Goal: Communication & Community: Participate in discussion

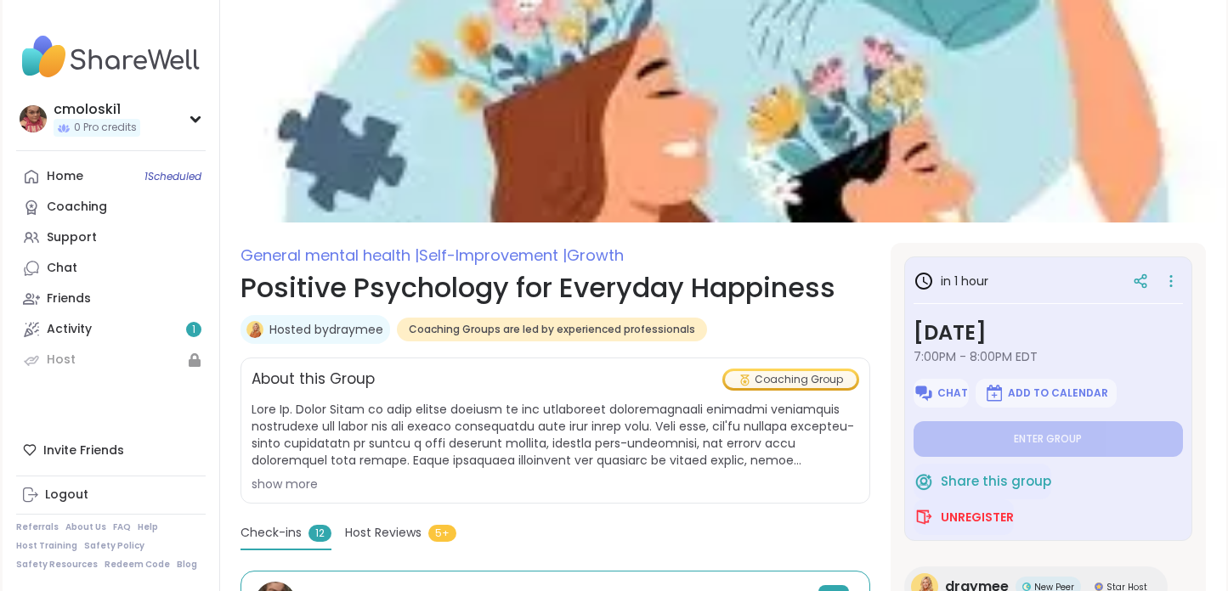
click at [986, 518] on span "Unregister" at bounding box center [977, 517] width 73 height 17
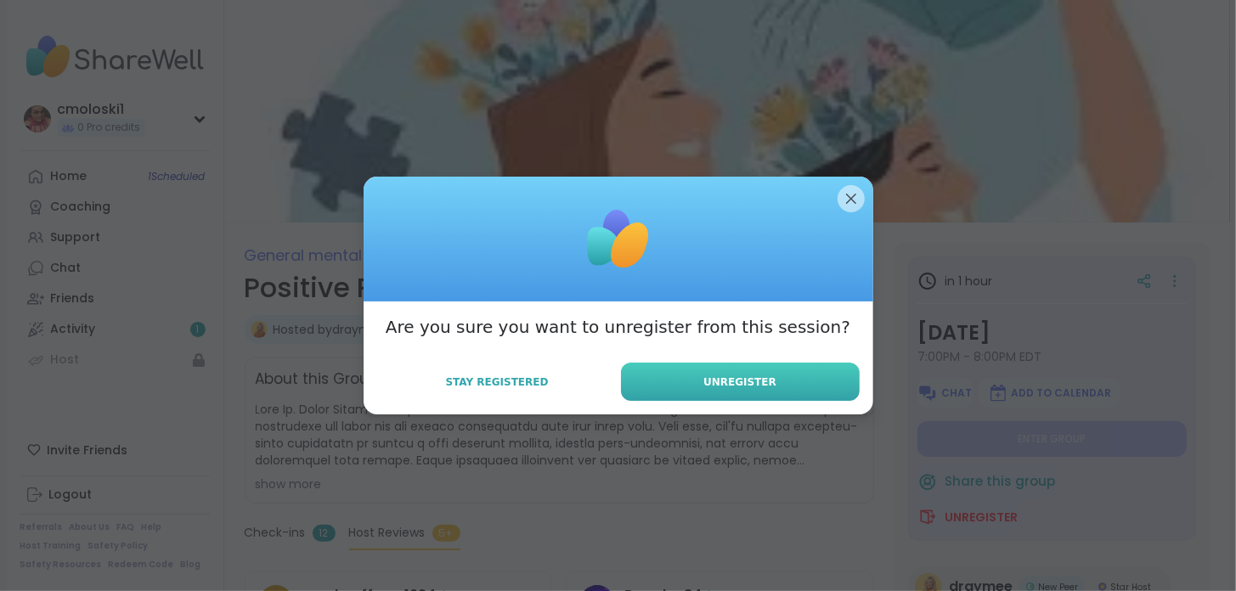
click at [717, 382] on span "Unregister" at bounding box center [740, 382] width 73 height 15
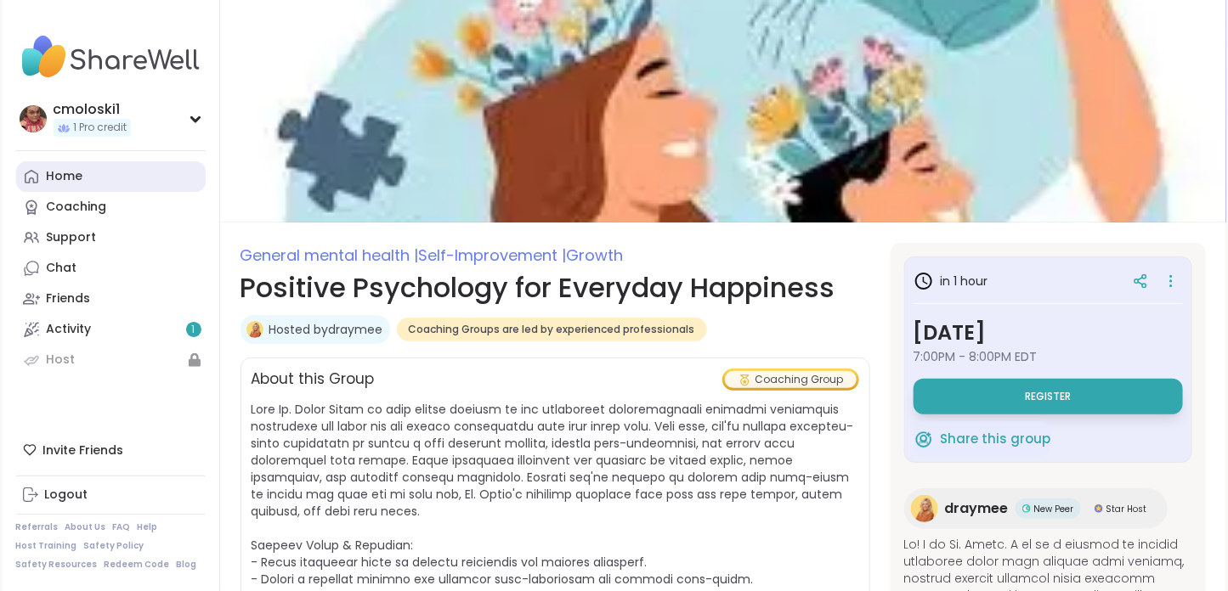
click at [90, 178] on link "Home" at bounding box center [111, 176] width 190 height 31
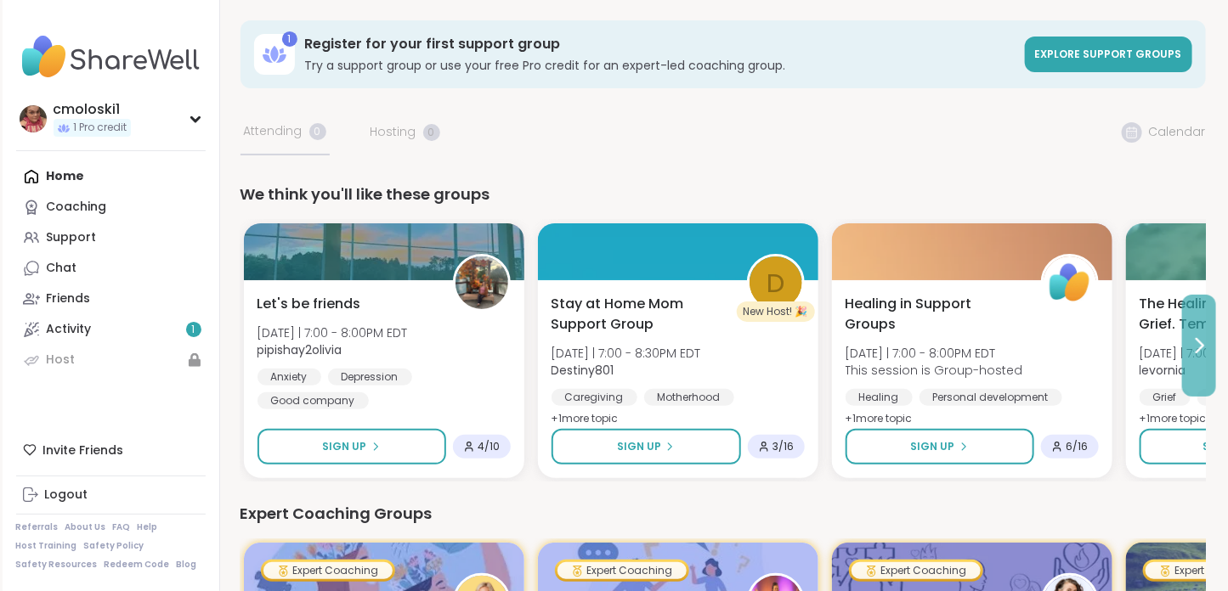
click at [1190, 349] on icon at bounding box center [1199, 346] width 20 height 20
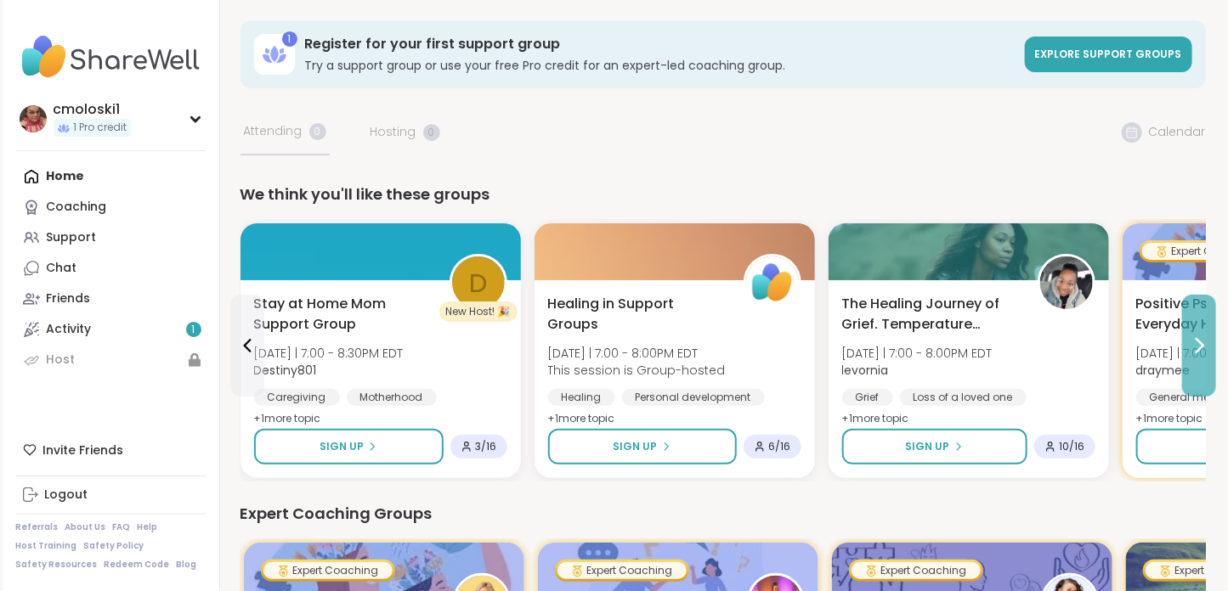
click at [1193, 352] on icon at bounding box center [1199, 346] width 20 height 20
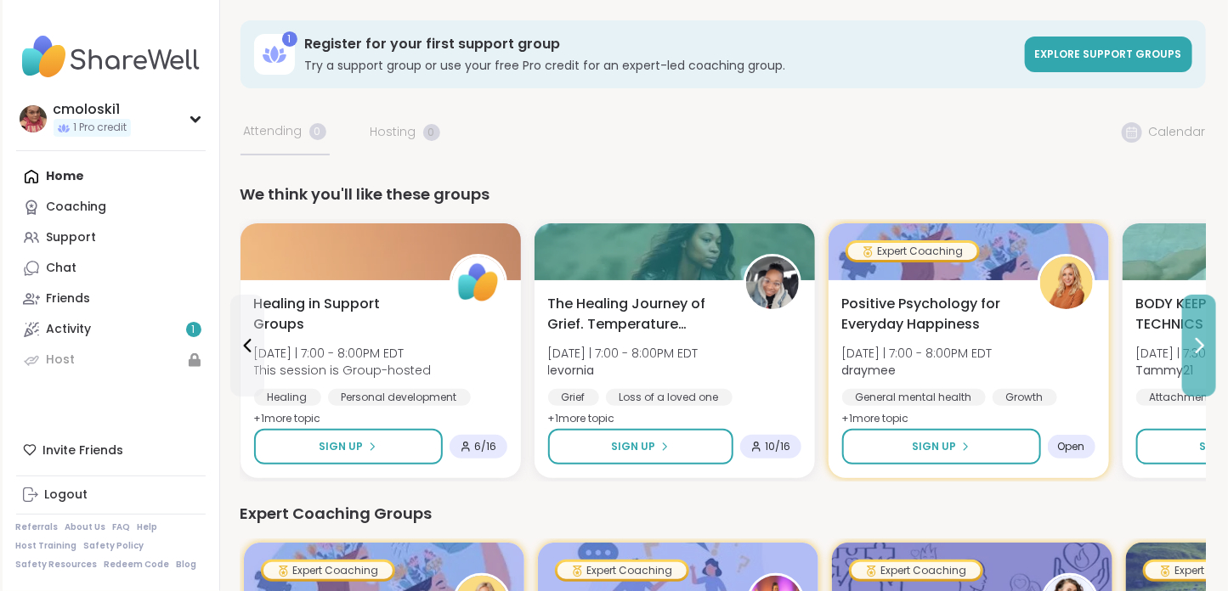
click at [1193, 352] on icon at bounding box center [1199, 346] width 20 height 20
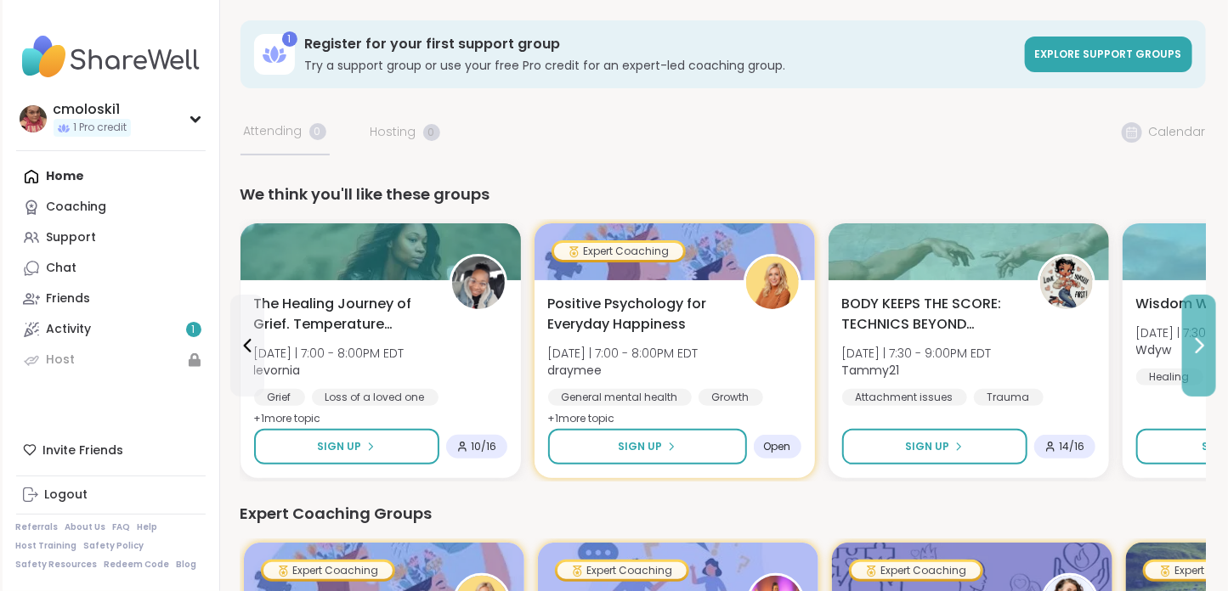
click at [1193, 352] on icon at bounding box center [1199, 346] width 20 height 20
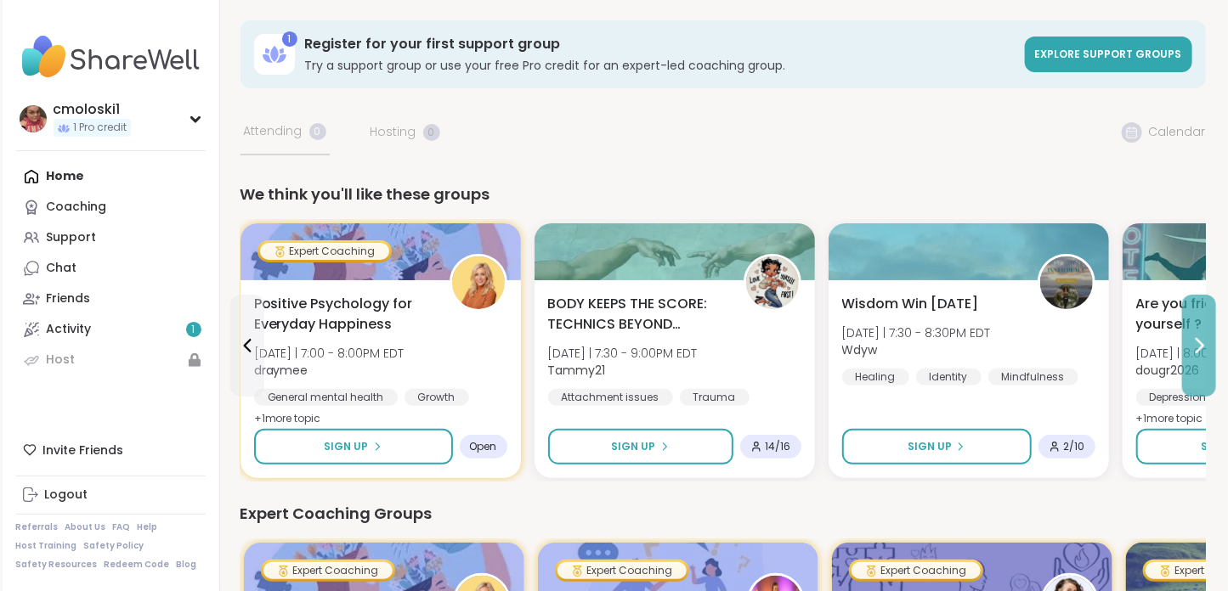
click at [1193, 352] on icon at bounding box center [1199, 346] width 20 height 20
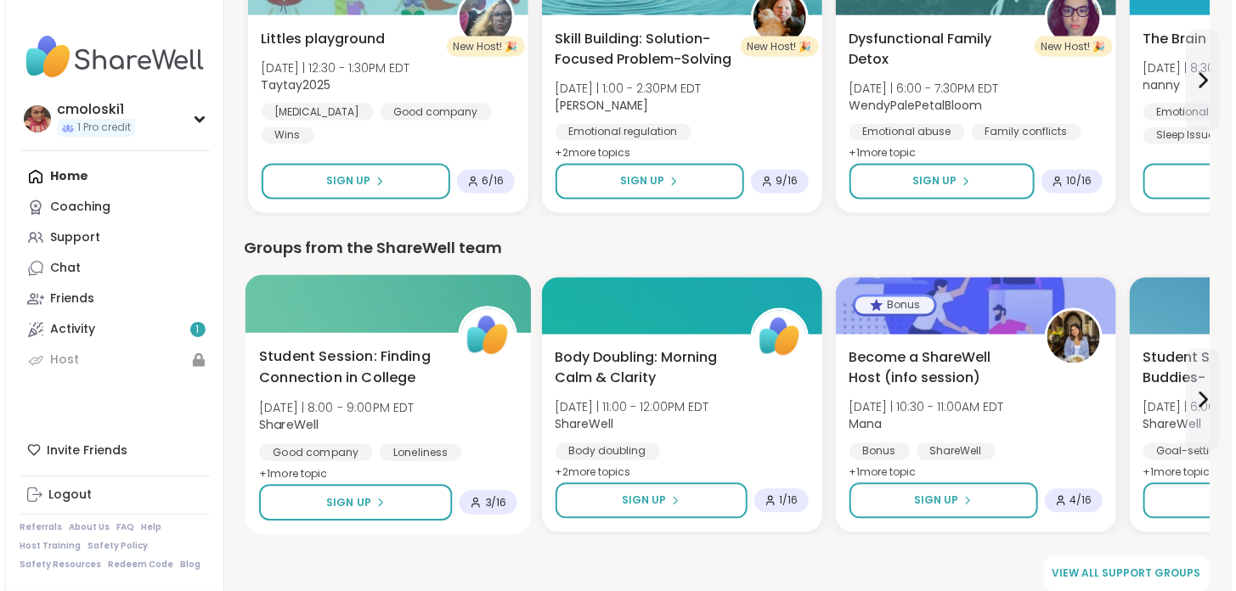
scroll to position [1240, 0]
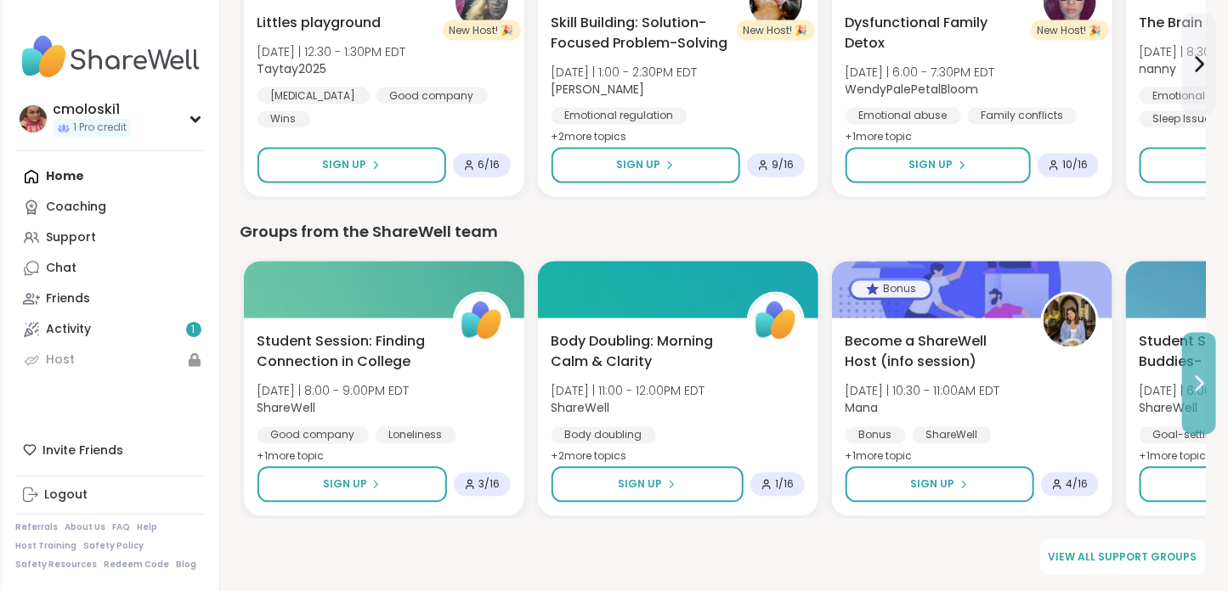
click at [1195, 398] on button at bounding box center [1199, 384] width 34 height 102
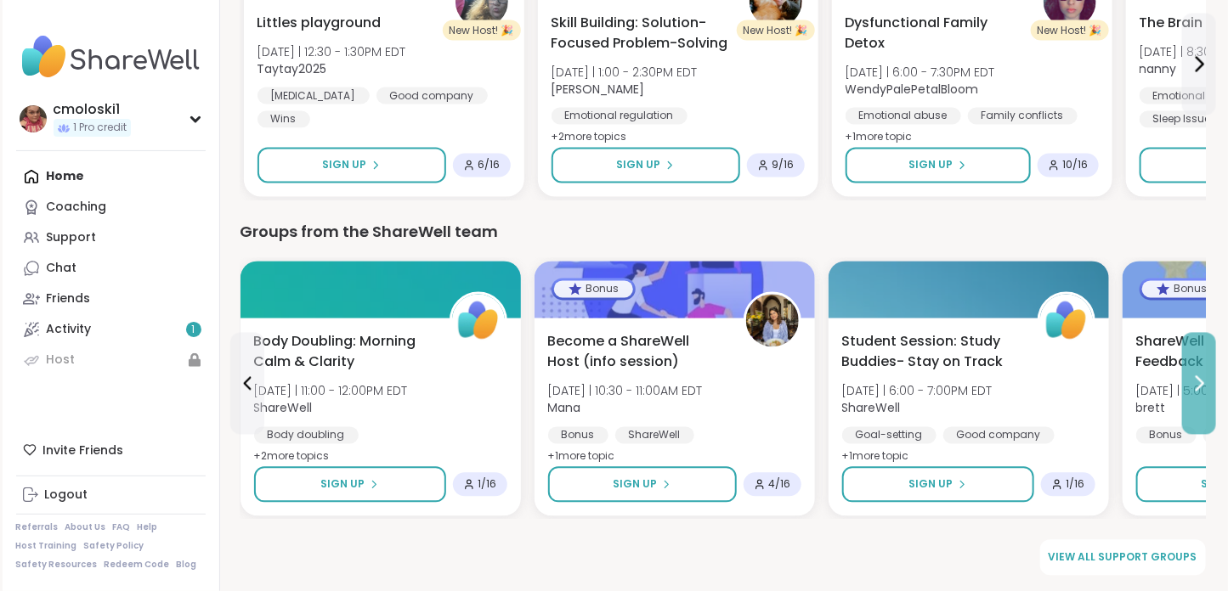
click at [1195, 398] on button at bounding box center [1199, 384] width 34 height 102
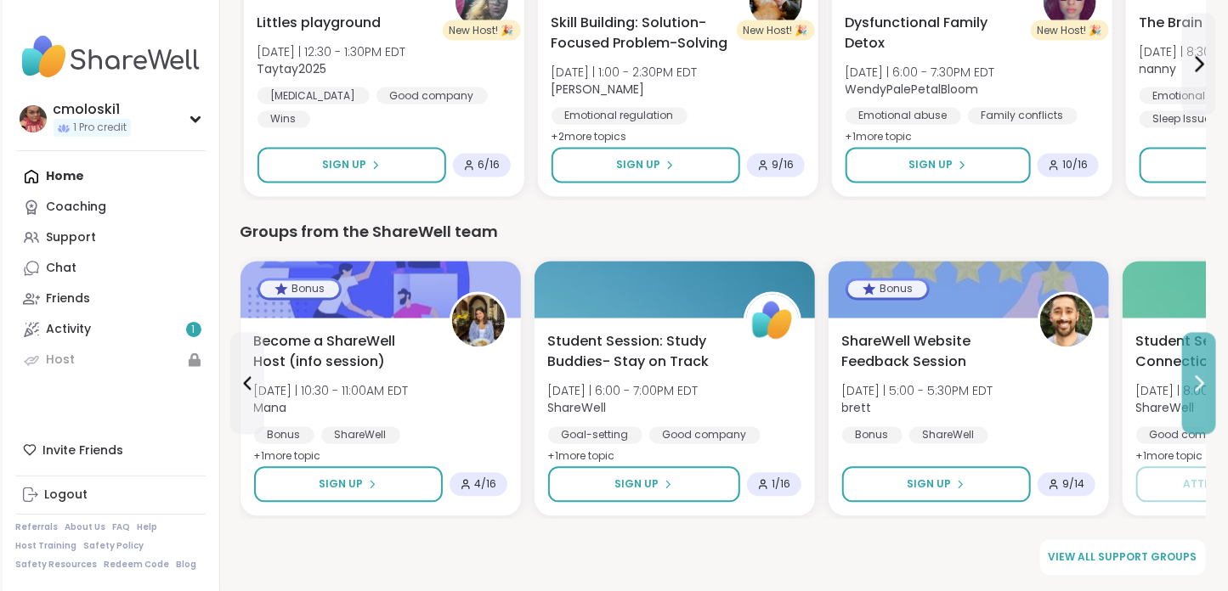
click at [1195, 398] on button at bounding box center [1199, 384] width 34 height 102
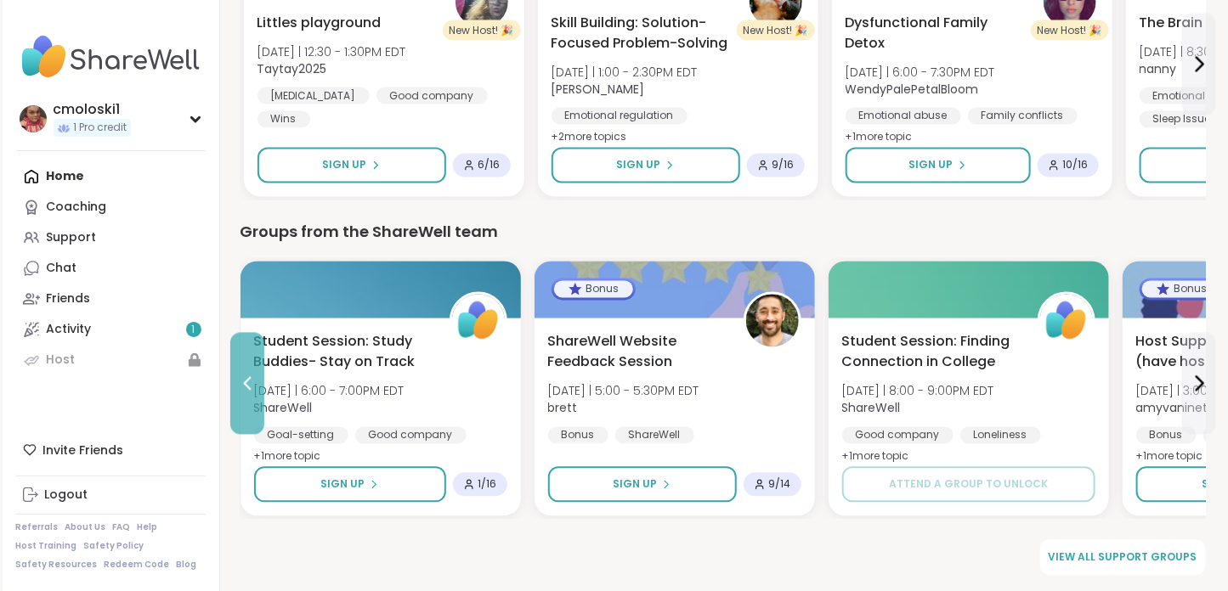
click at [254, 365] on button at bounding box center [247, 384] width 34 height 102
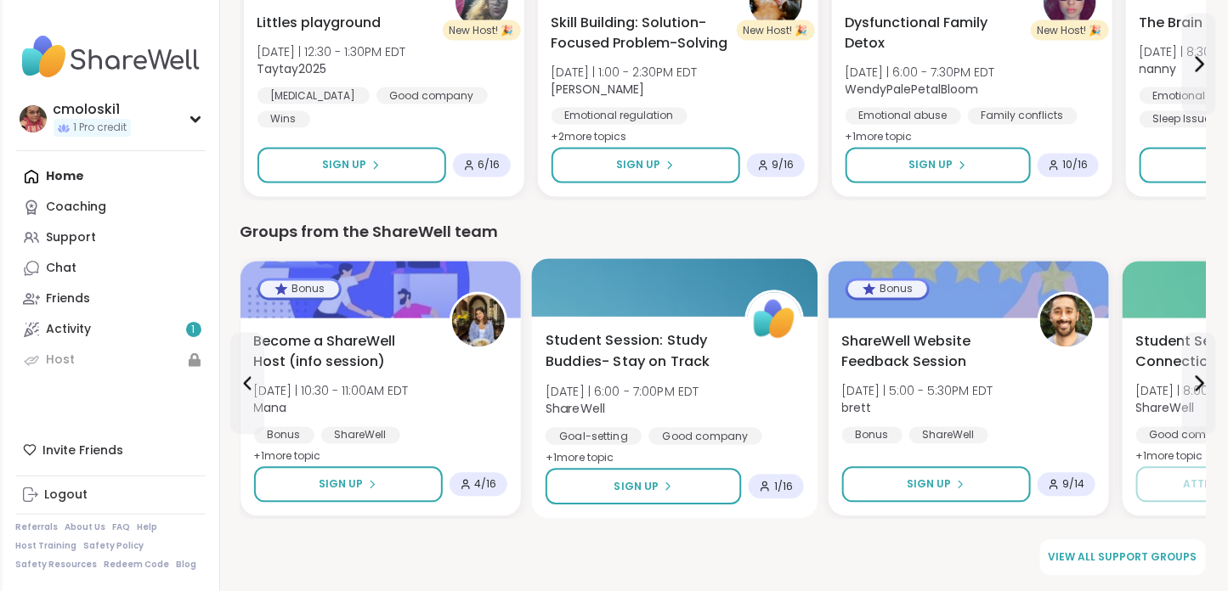
click at [655, 342] on span "Student Session: Study Buddies- Stay on Track" at bounding box center [636, 352] width 180 height 42
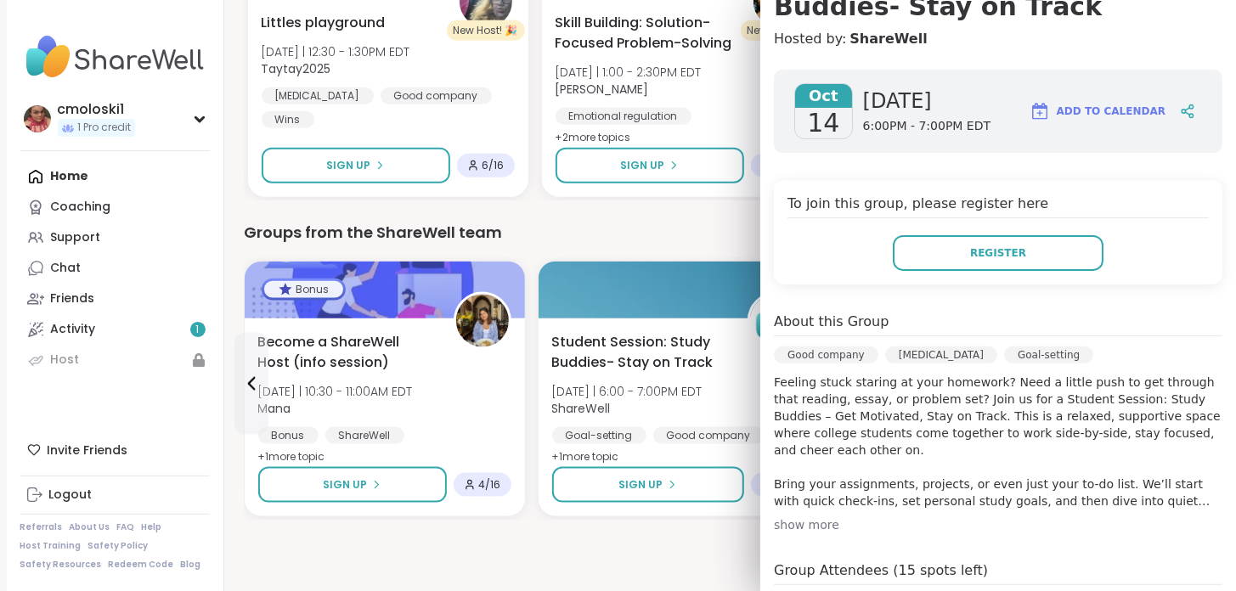
scroll to position [219, 0]
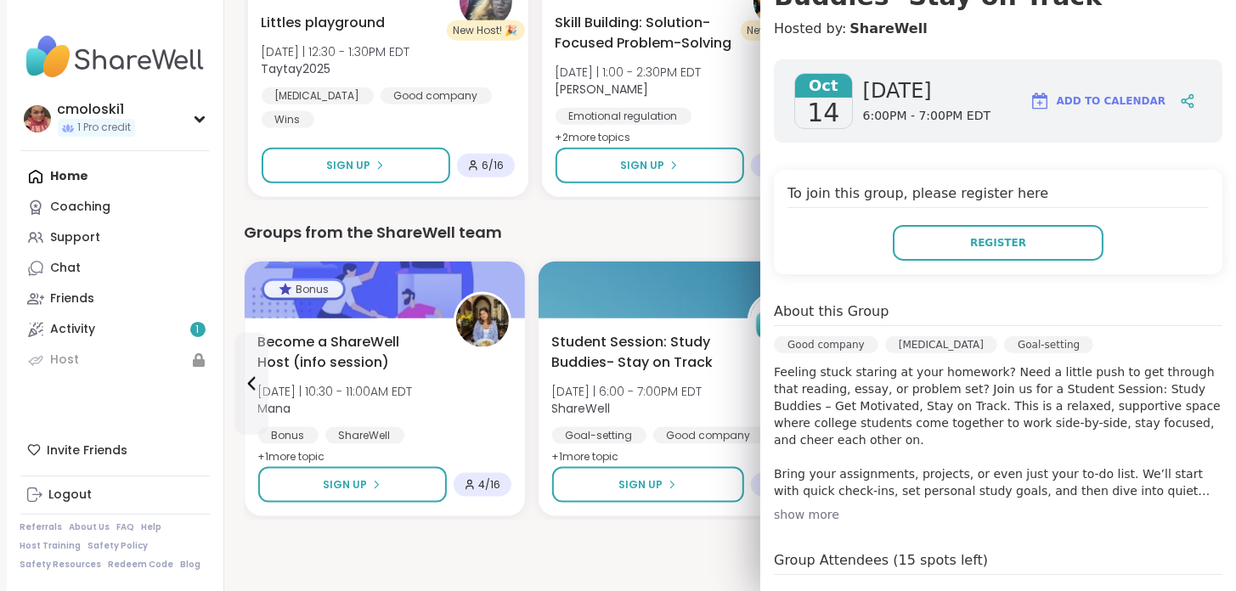
click at [802, 512] on div "show more" at bounding box center [998, 514] width 449 height 17
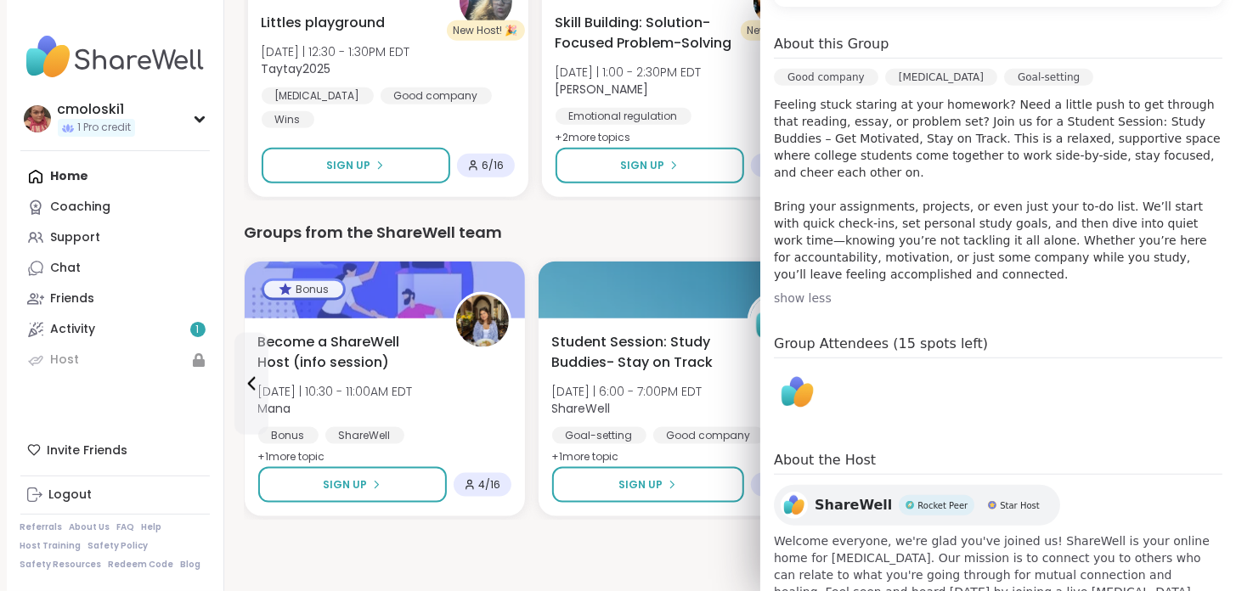
scroll to position [535, 0]
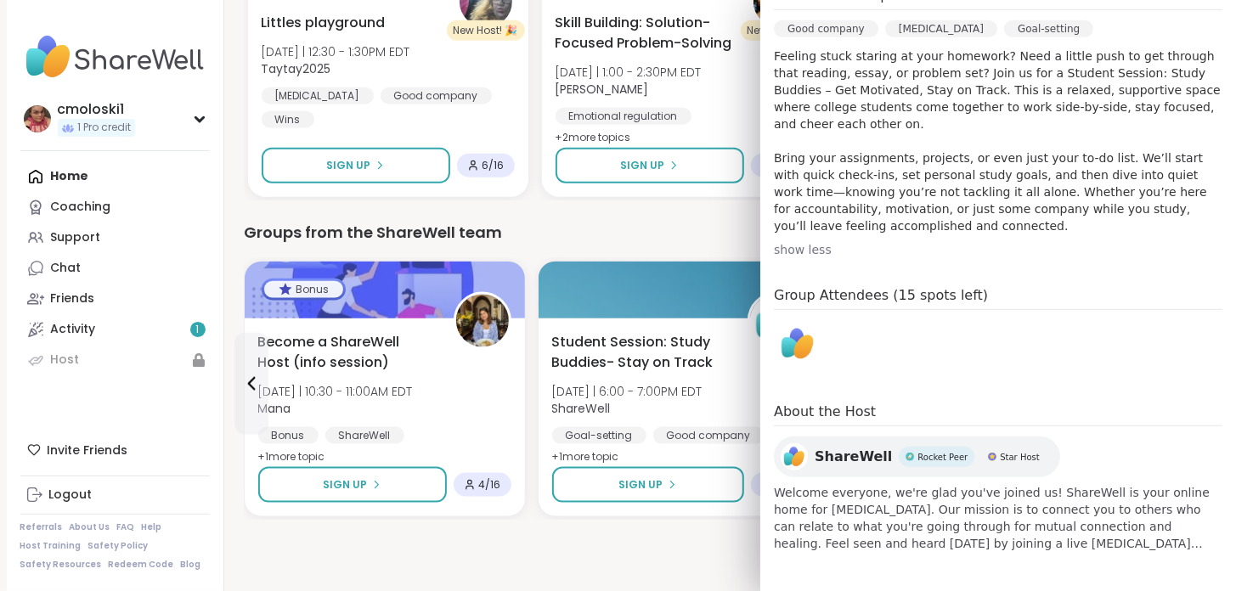
click at [794, 342] on img at bounding box center [798, 344] width 42 height 42
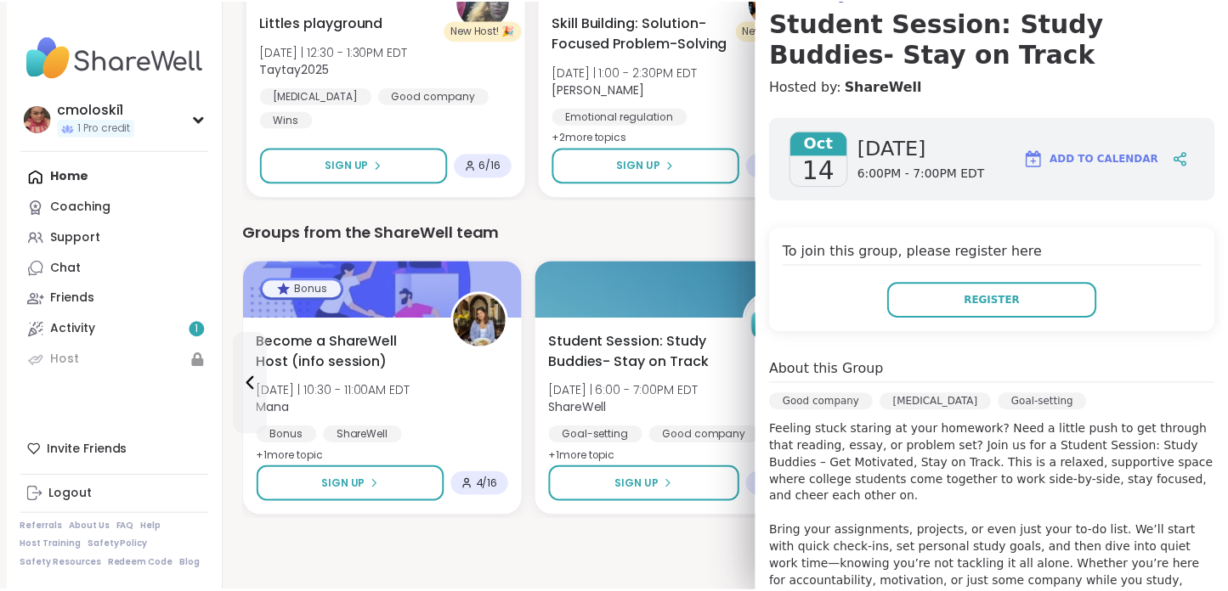
scroll to position [8, 0]
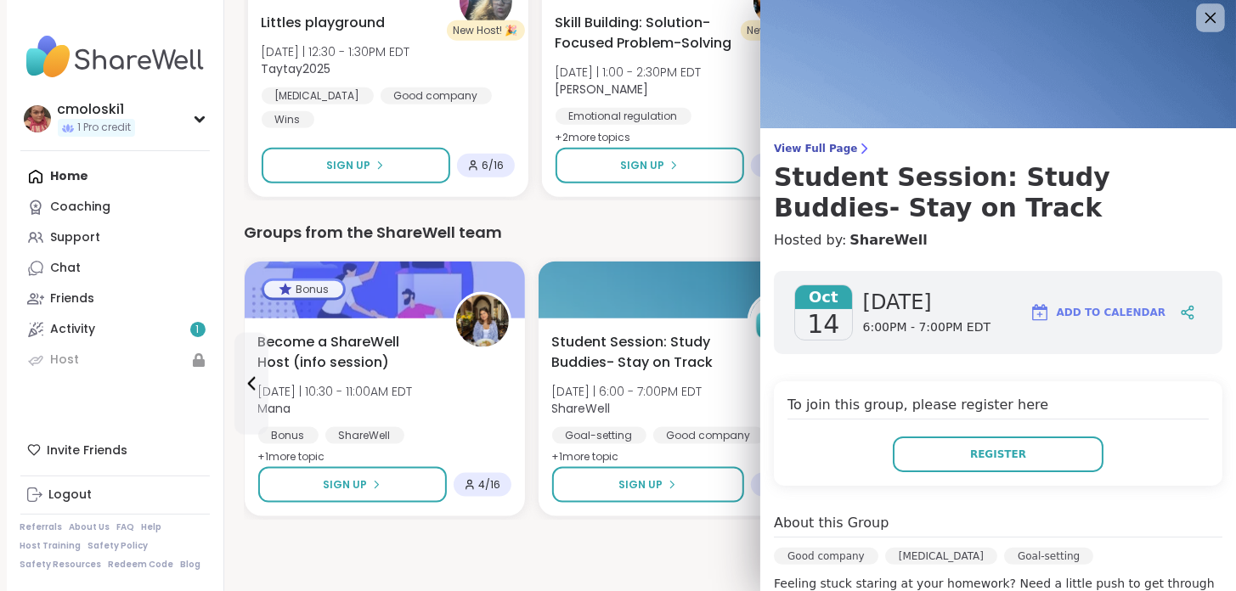
click at [1206, 14] on icon at bounding box center [1211, 18] width 11 height 11
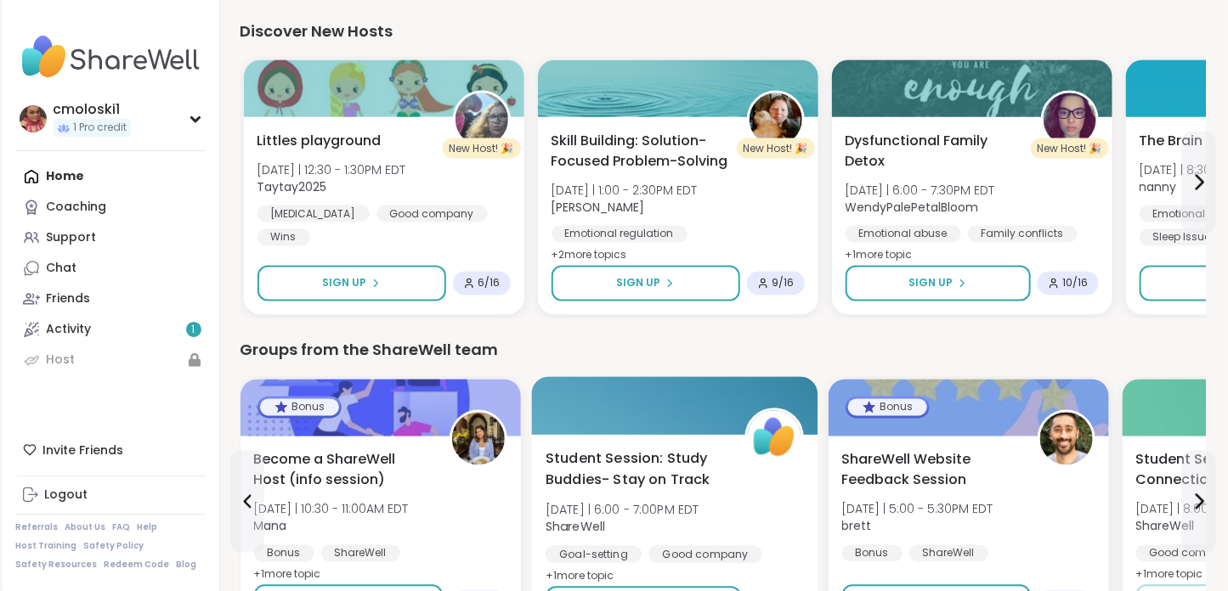
scroll to position [1059, 0]
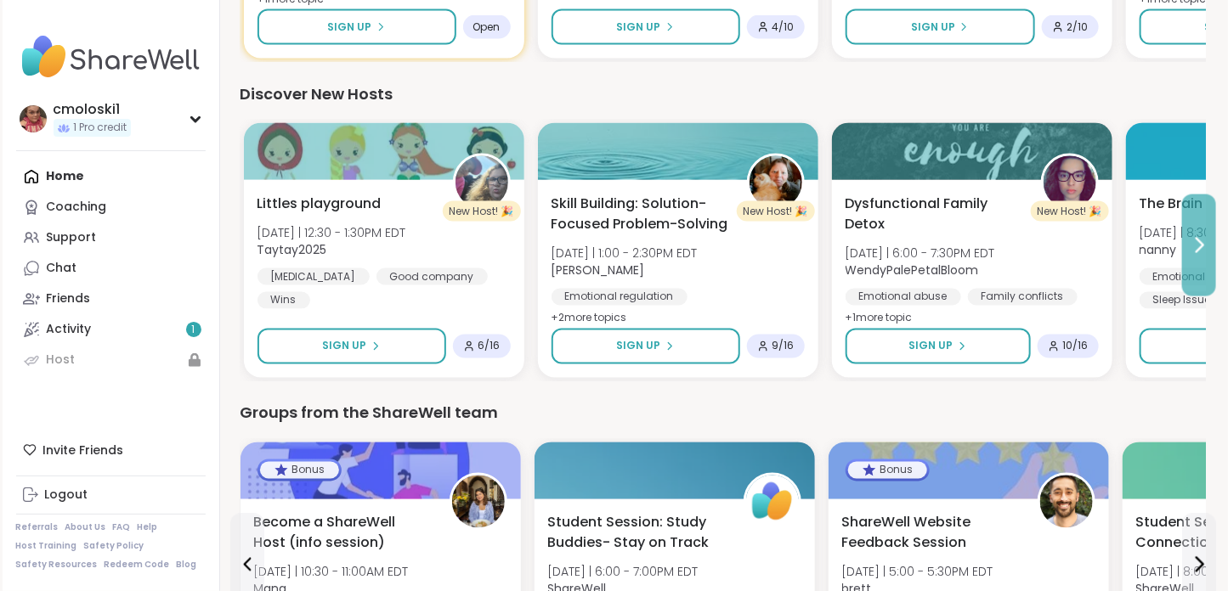
click at [1201, 251] on icon at bounding box center [1199, 245] width 20 height 20
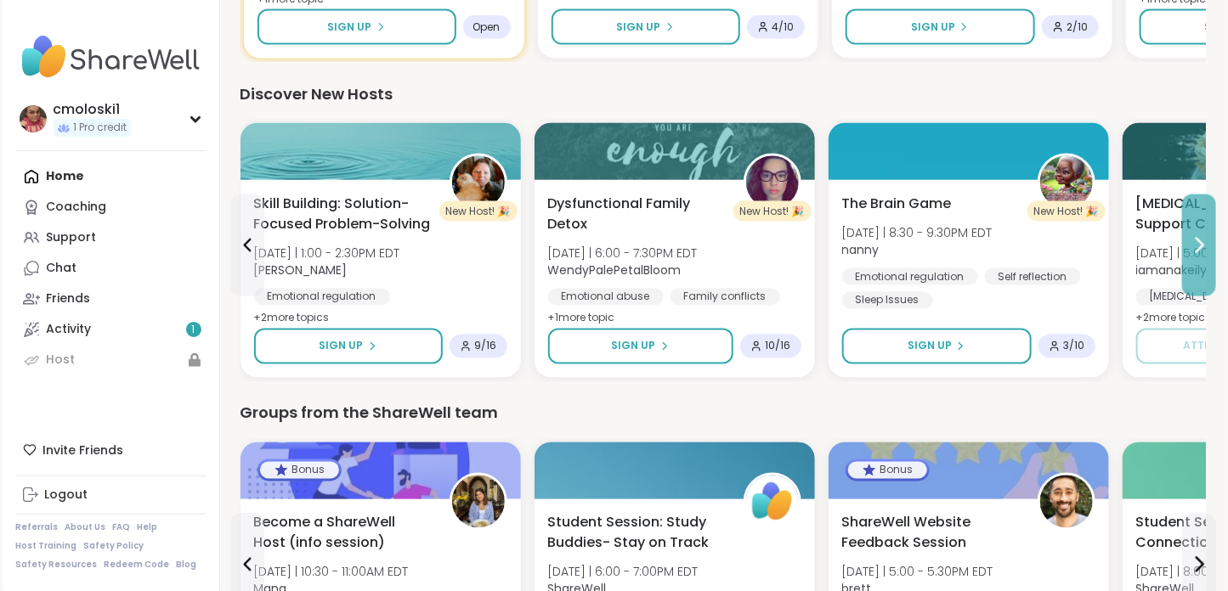
click at [1201, 250] on icon at bounding box center [1199, 245] width 20 height 20
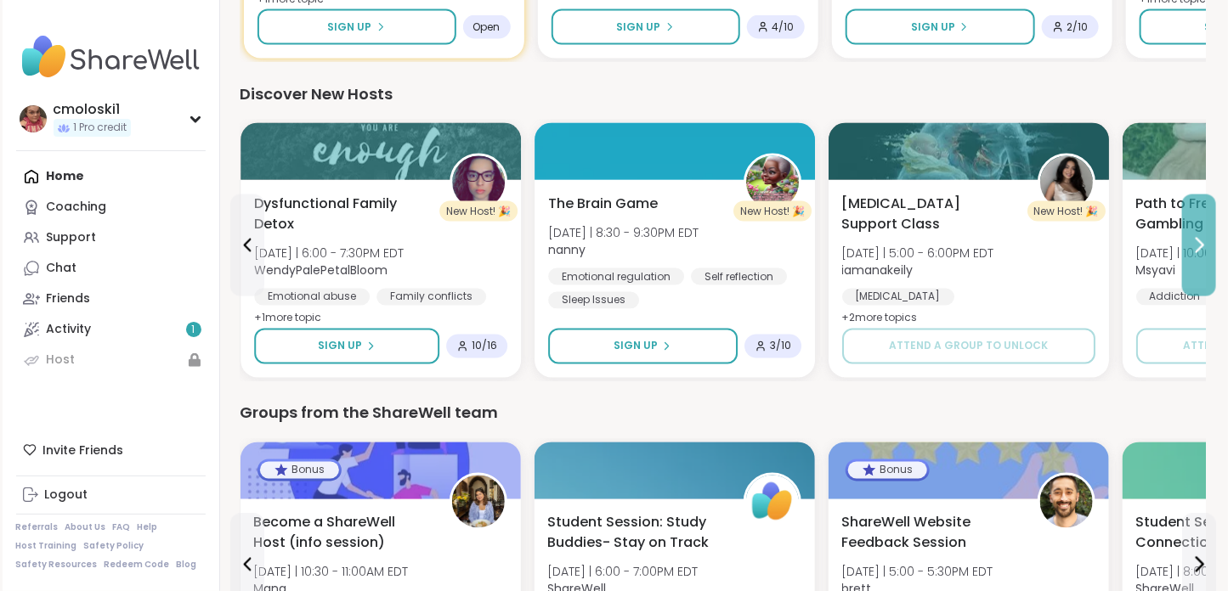
click at [1201, 250] on icon at bounding box center [1199, 245] width 20 height 20
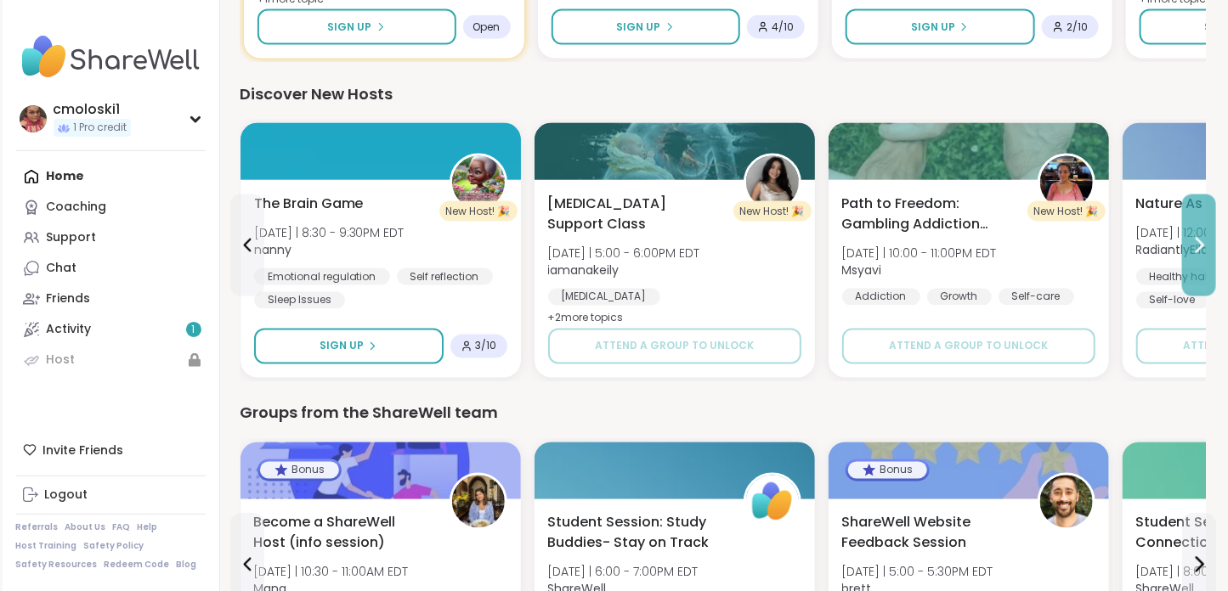
click at [1201, 250] on icon at bounding box center [1199, 245] width 20 height 20
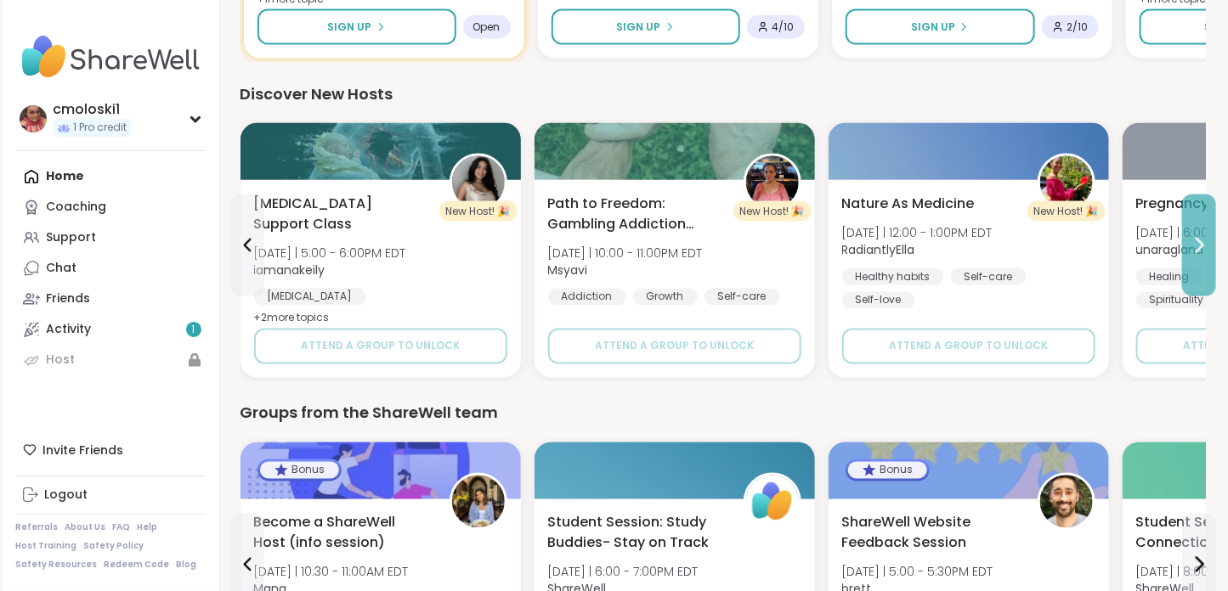
click at [1201, 250] on icon at bounding box center [1199, 245] width 20 height 20
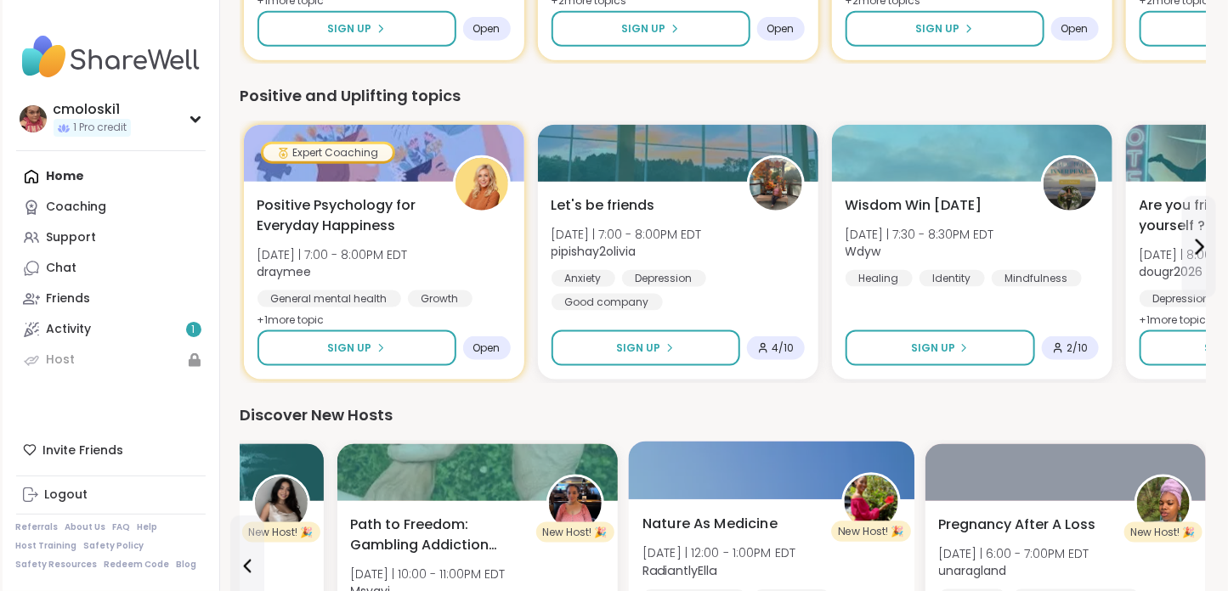
scroll to position [711, 0]
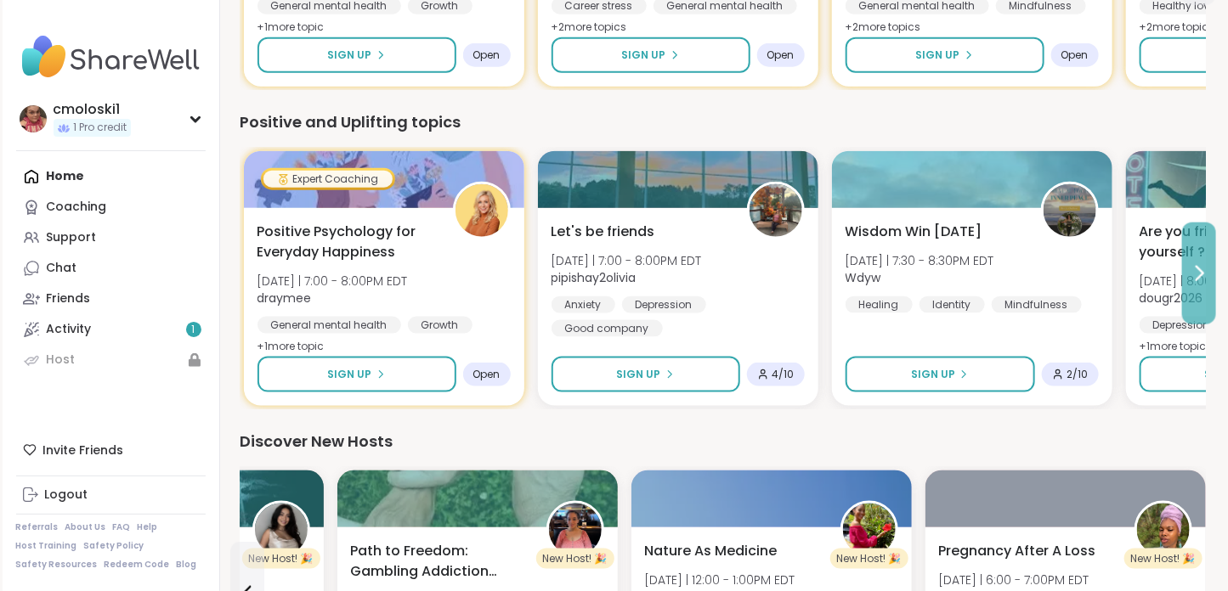
click at [1202, 291] on button at bounding box center [1199, 274] width 34 height 102
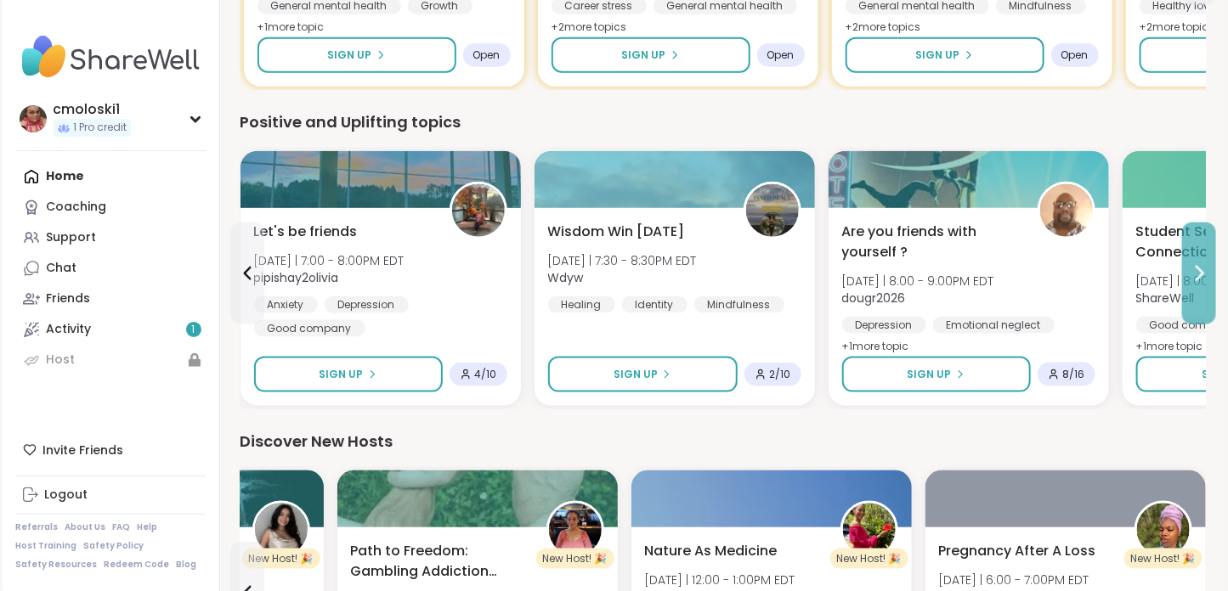
click at [1202, 291] on button at bounding box center [1199, 274] width 34 height 102
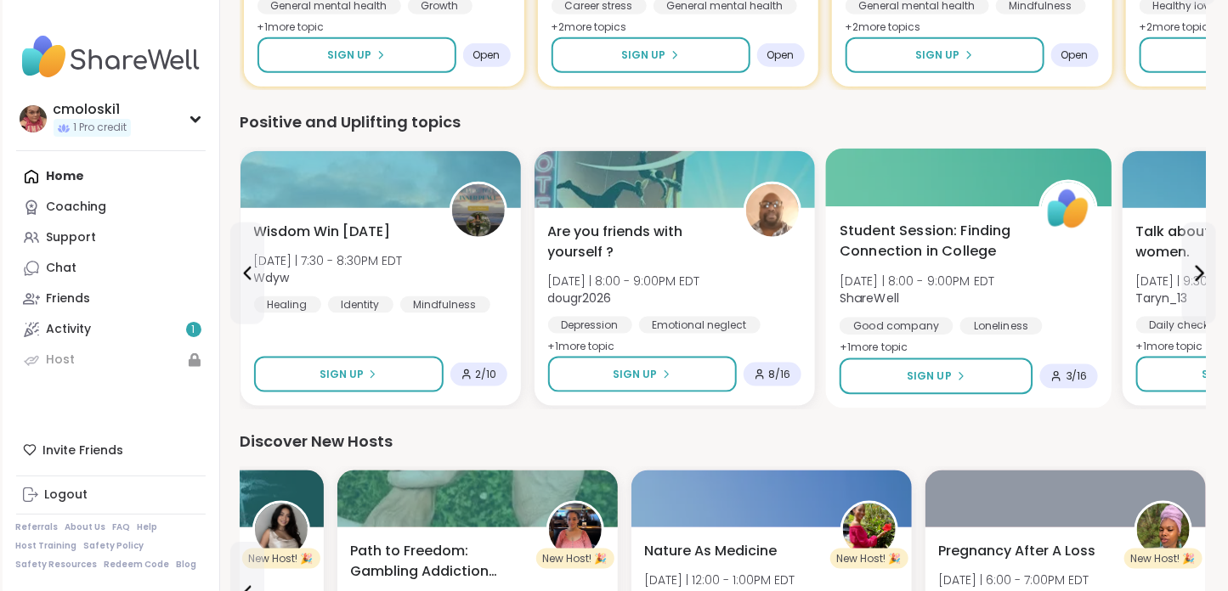
click at [879, 241] on span "Student Session: Finding Connection in College" at bounding box center [930, 242] width 180 height 42
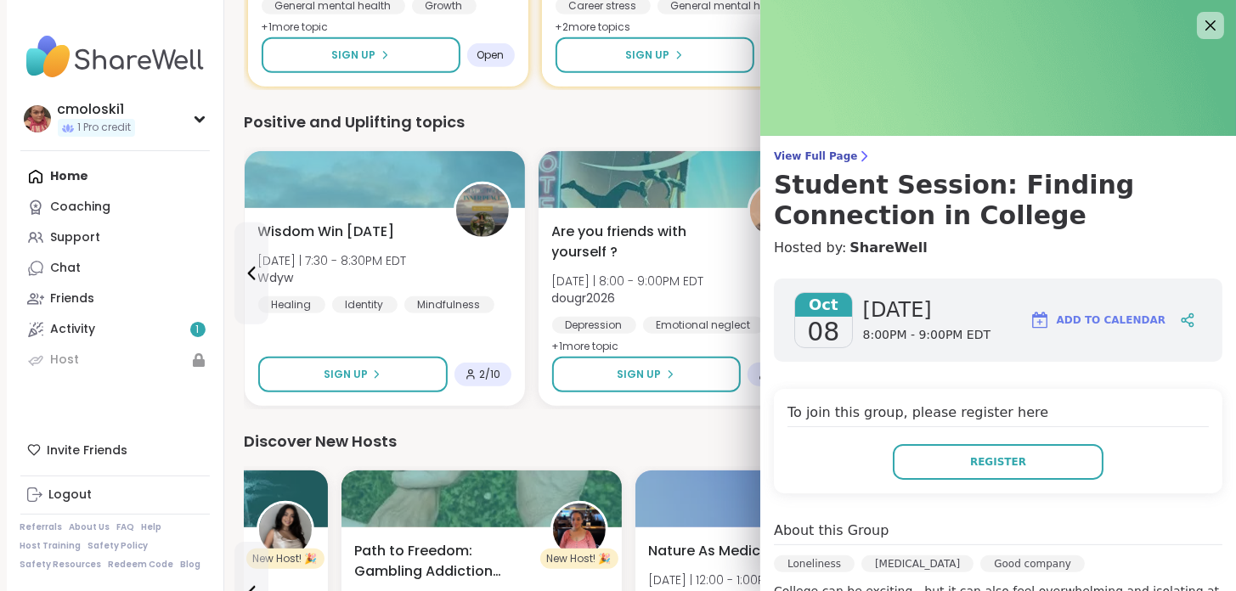
click at [1205, 12] on div at bounding box center [1210, 25] width 27 height 27
click at [1200, 18] on icon at bounding box center [1210, 24] width 21 height 21
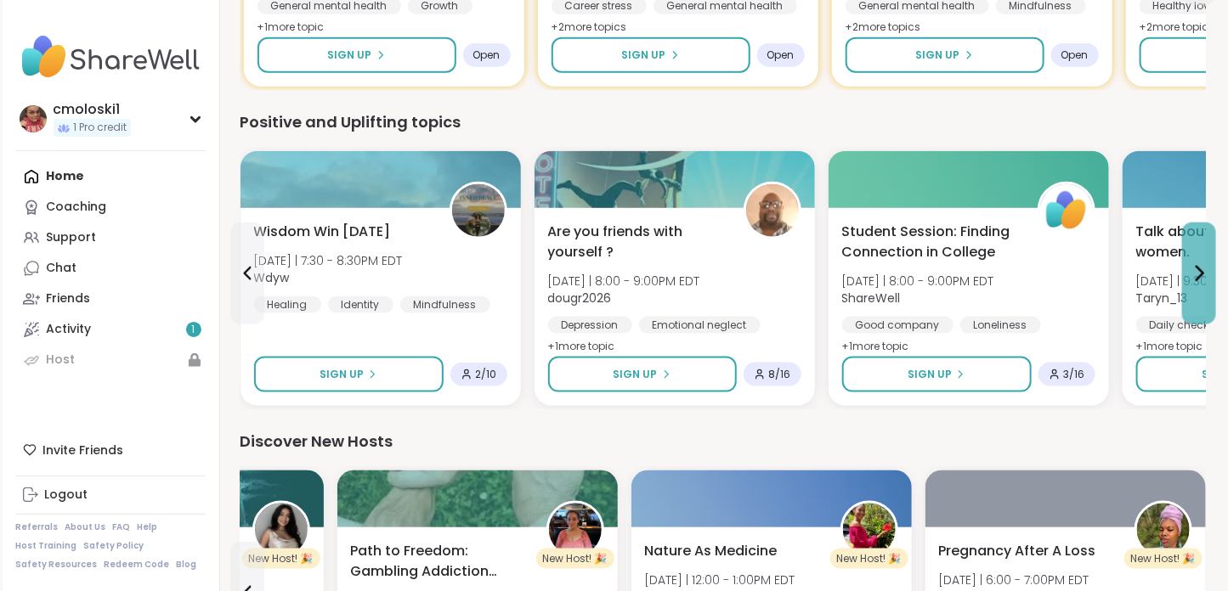
click at [1185, 268] on button at bounding box center [1199, 274] width 34 height 102
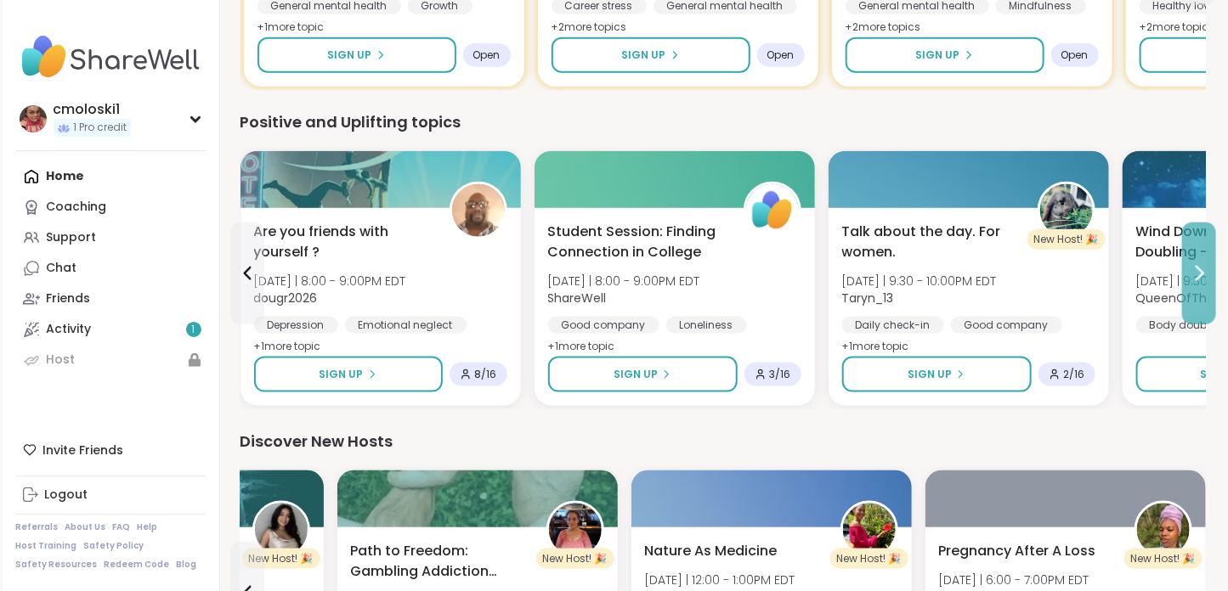
click at [1196, 271] on icon at bounding box center [1199, 273] width 20 height 20
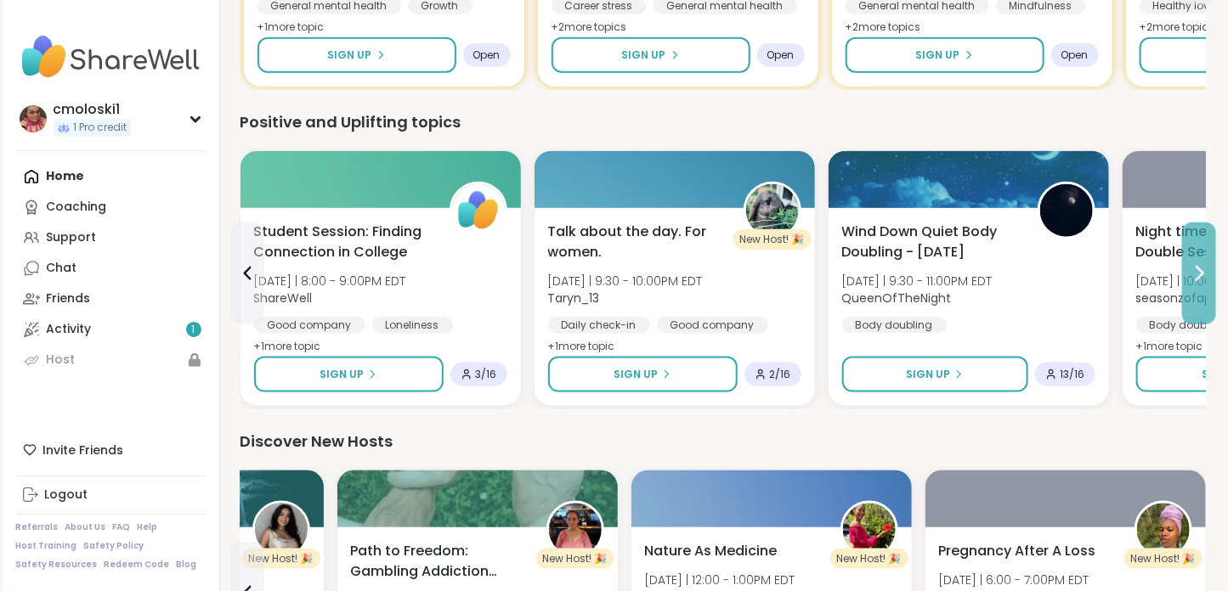
click at [1196, 273] on icon at bounding box center [1199, 273] width 20 height 20
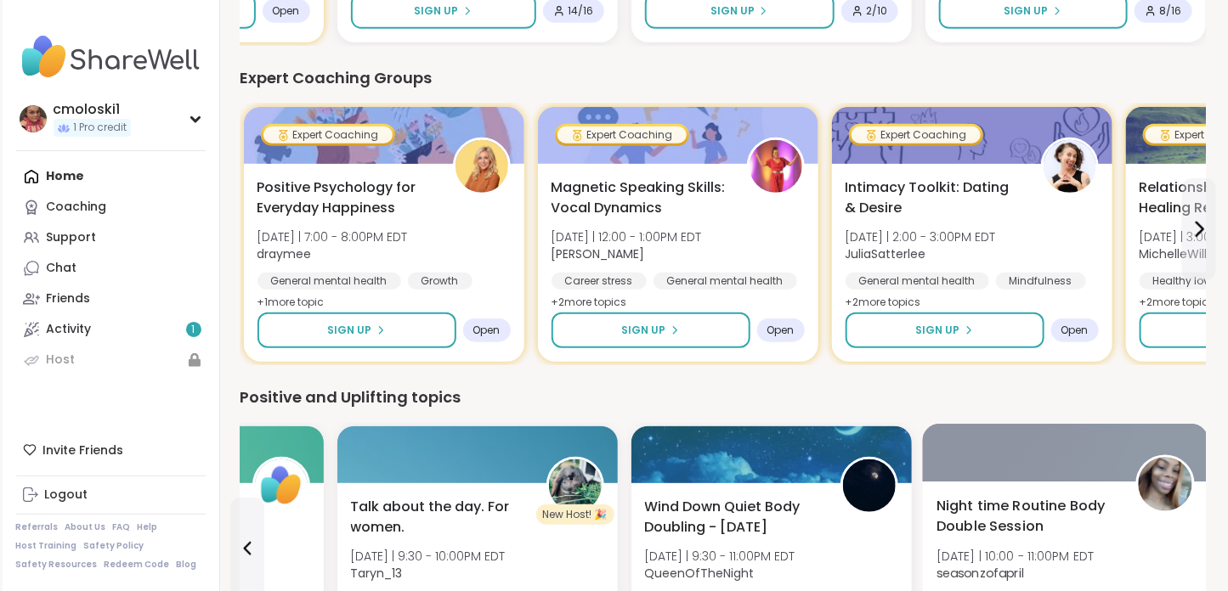
scroll to position [424, 0]
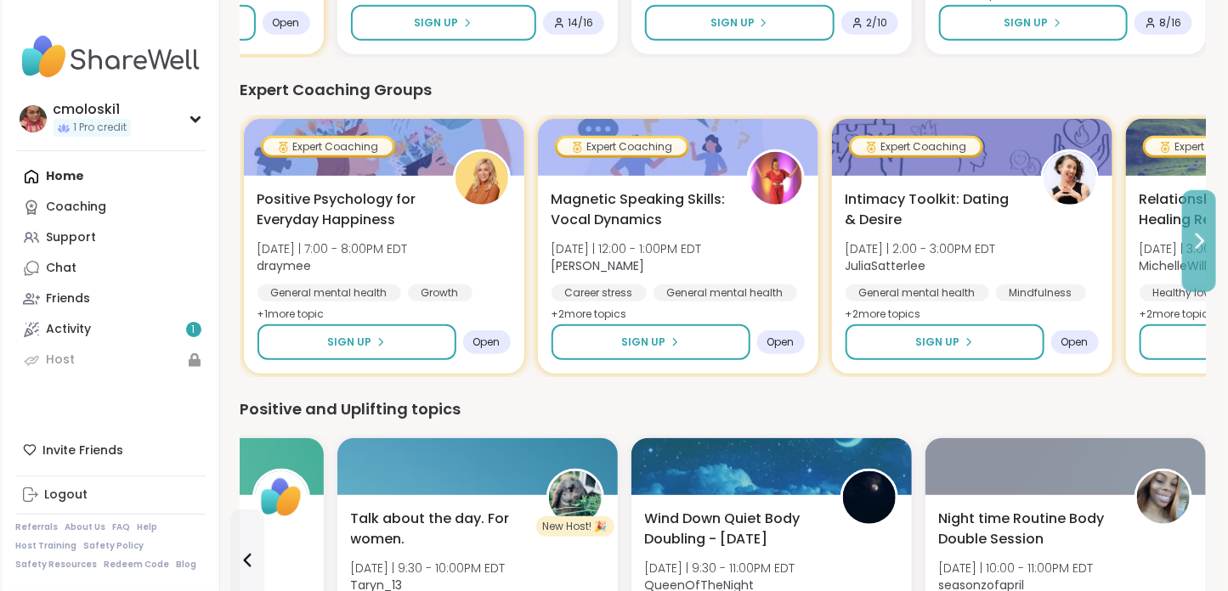
click at [1203, 269] on button at bounding box center [1199, 241] width 34 height 102
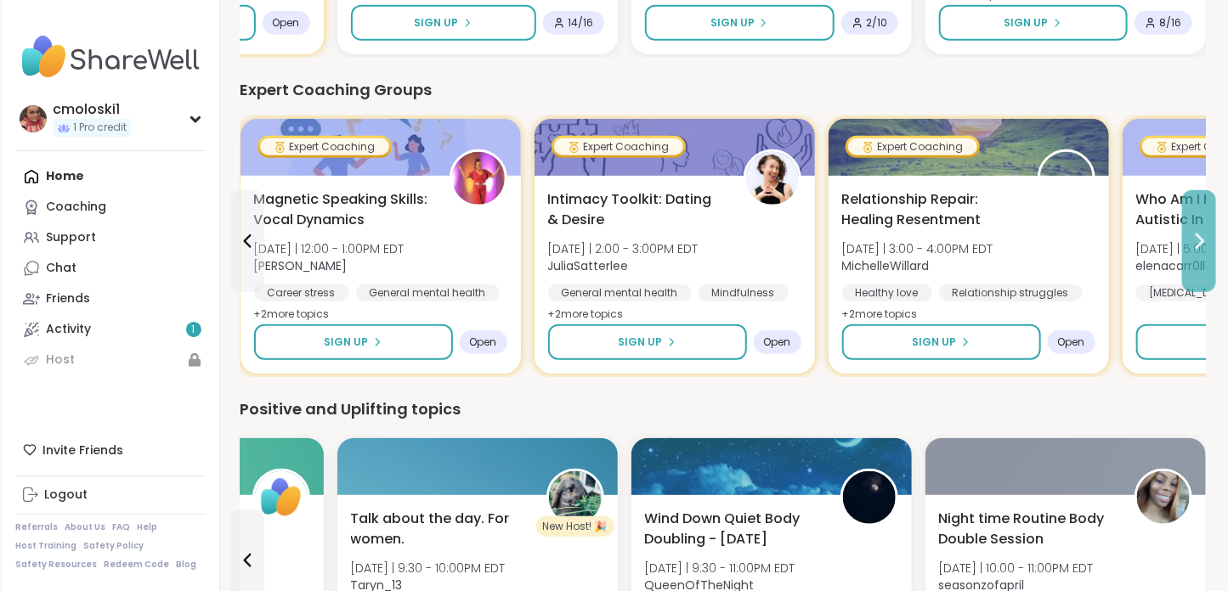
click at [1203, 269] on button at bounding box center [1199, 241] width 34 height 102
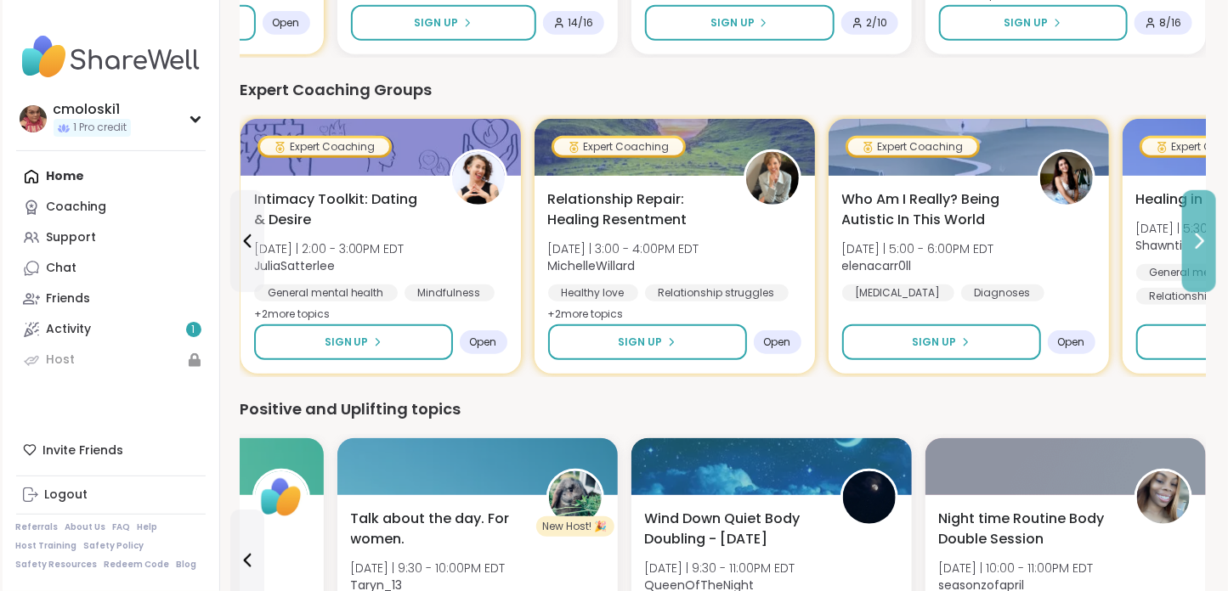
click at [1203, 269] on button at bounding box center [1199, 241] width 34 height 102
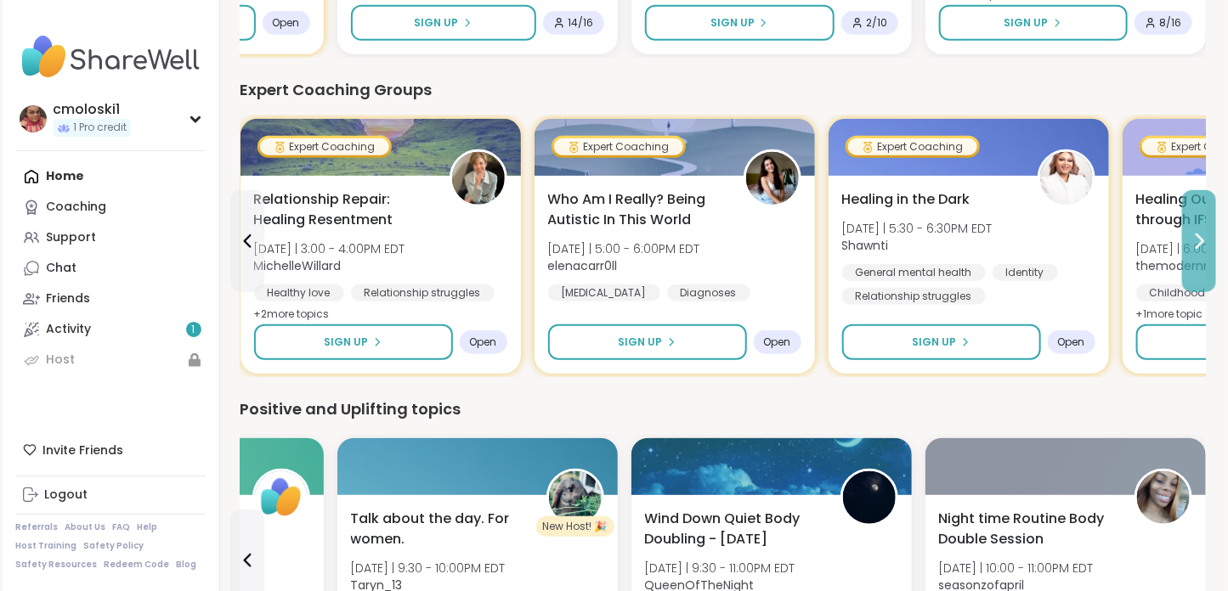
click at [1203, 269] on button at bounding box center [1199, 241] width 34 height 102
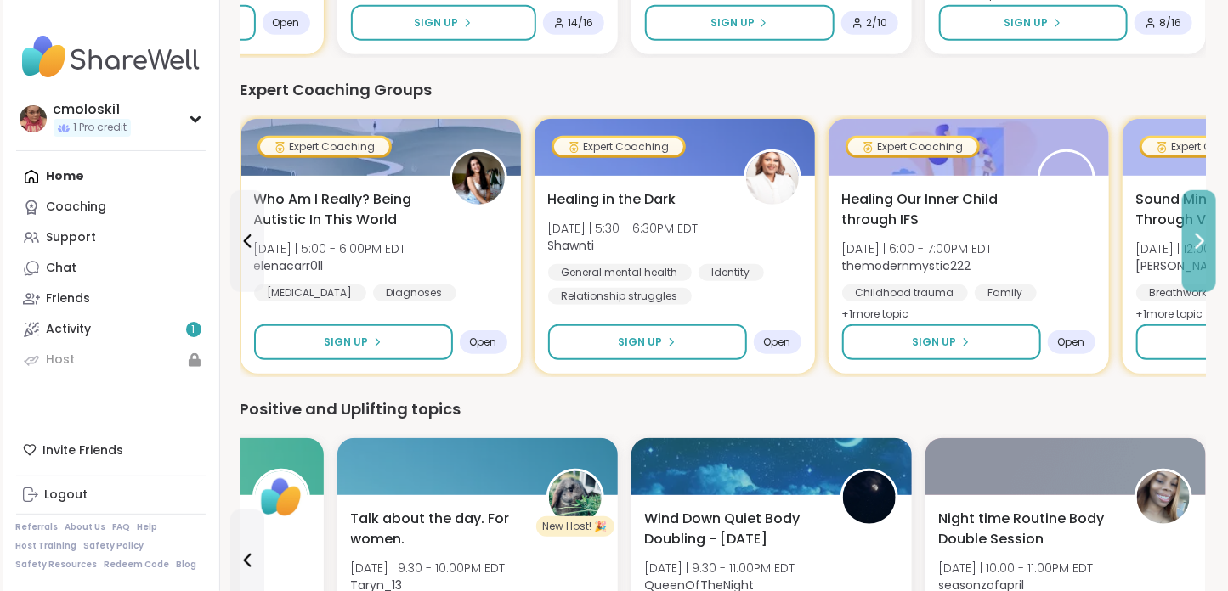
click at [1203, 269] on button at bounding box center [1199, 241] width 34 height 102
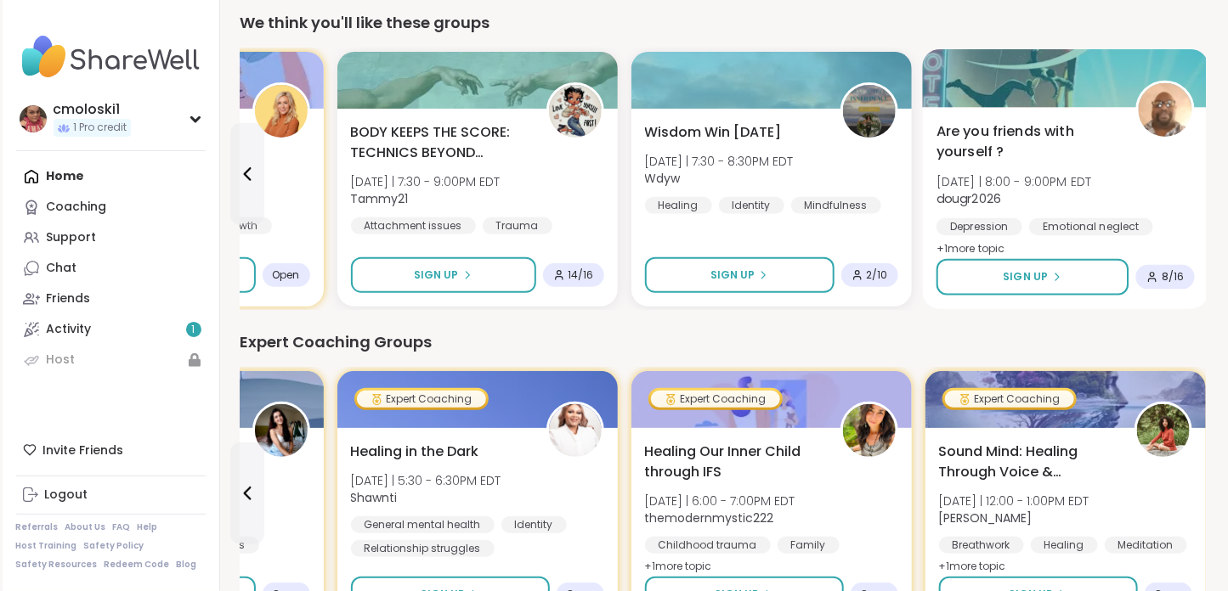
scroll to position [148, 0]
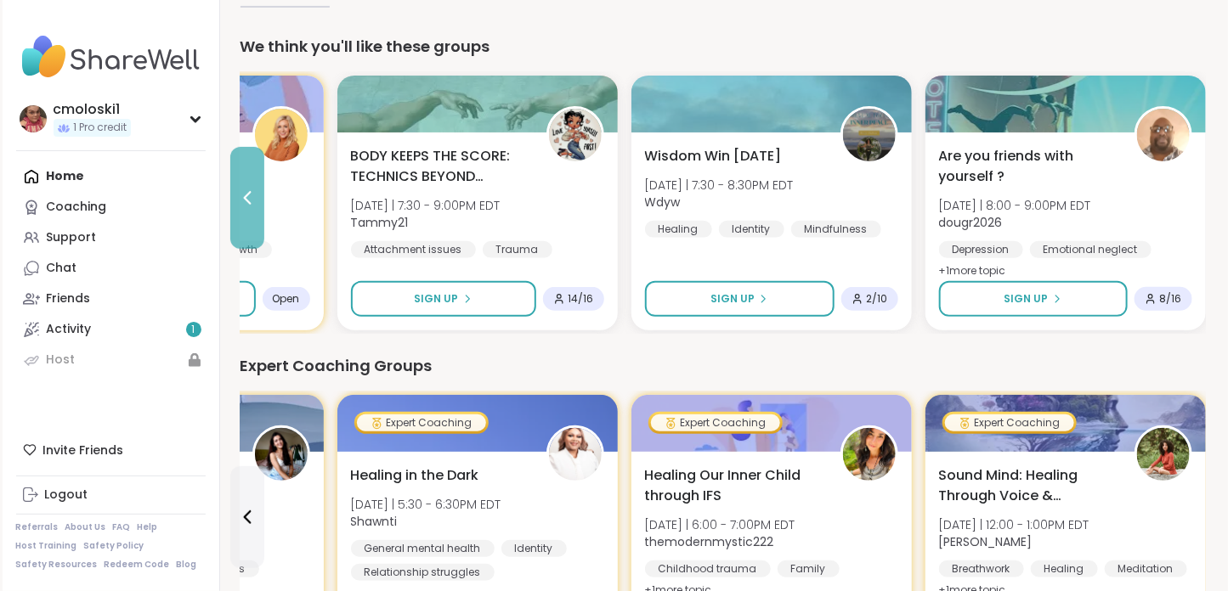
click at [250, 212] on button at bounding box center [247, 198] width 34 height 102
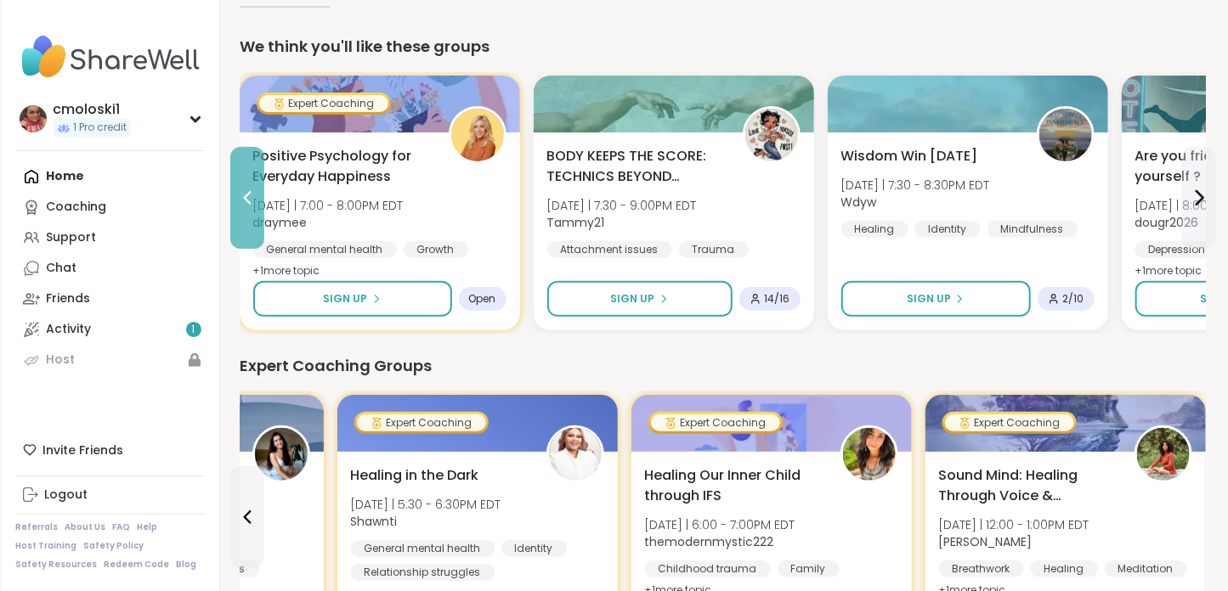
click at [250, 212] on button at bounding box center [247, 198] width 34 height 102
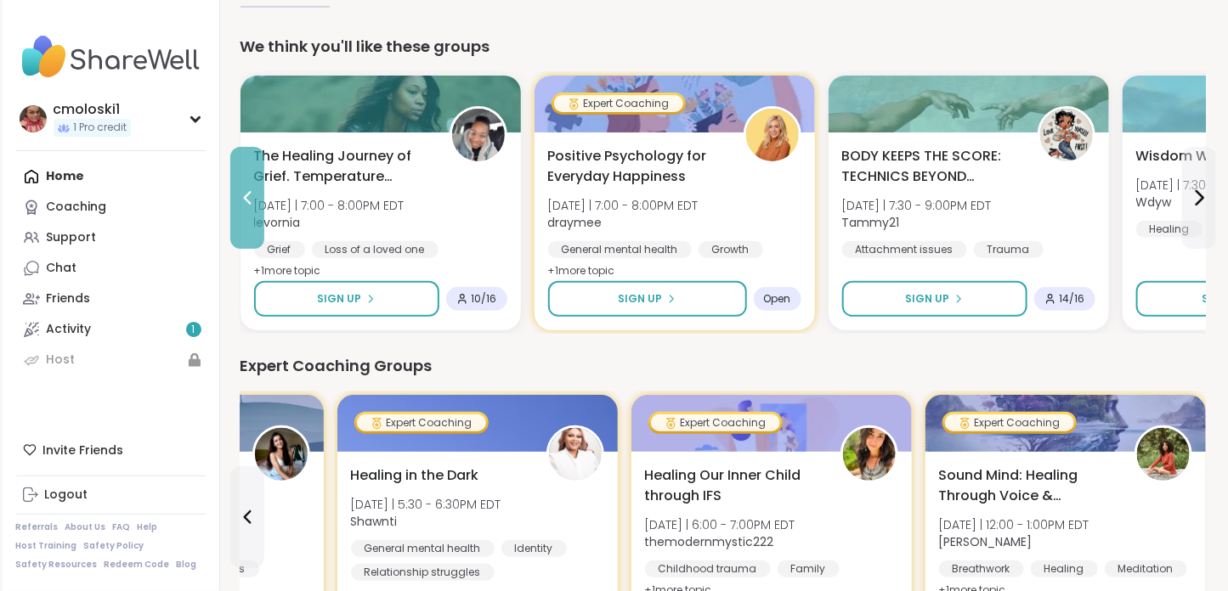
click at [250, 212] on button at bounding box center [247, 198] width 34 height 102
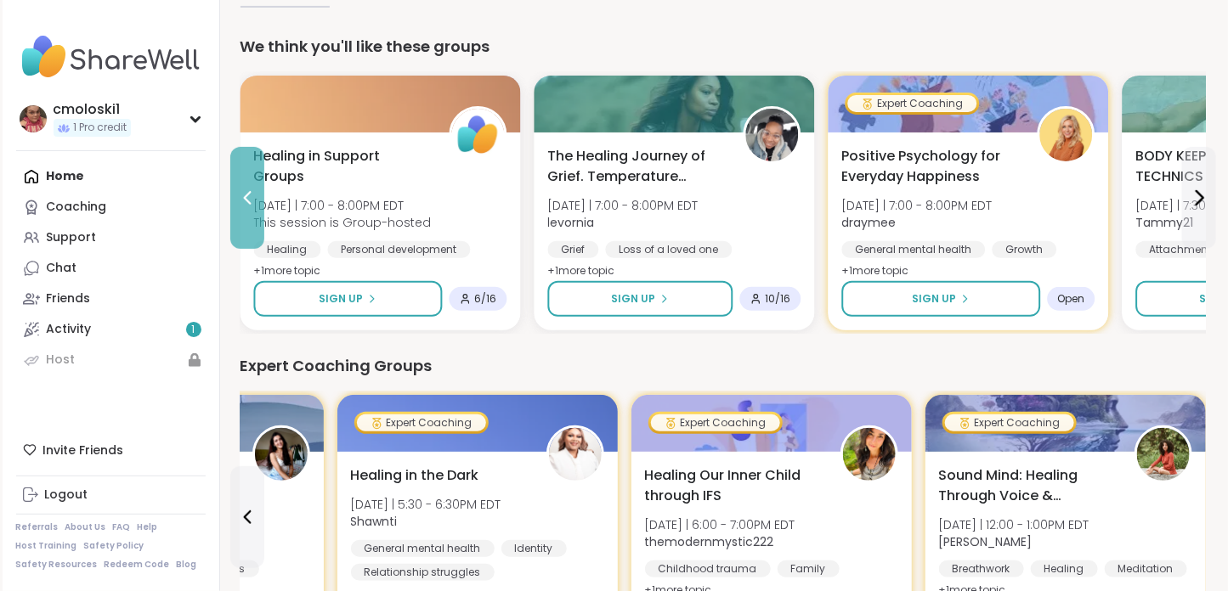
click at [250, 212] on button at bounding box center [247, 198] width 34 height 102
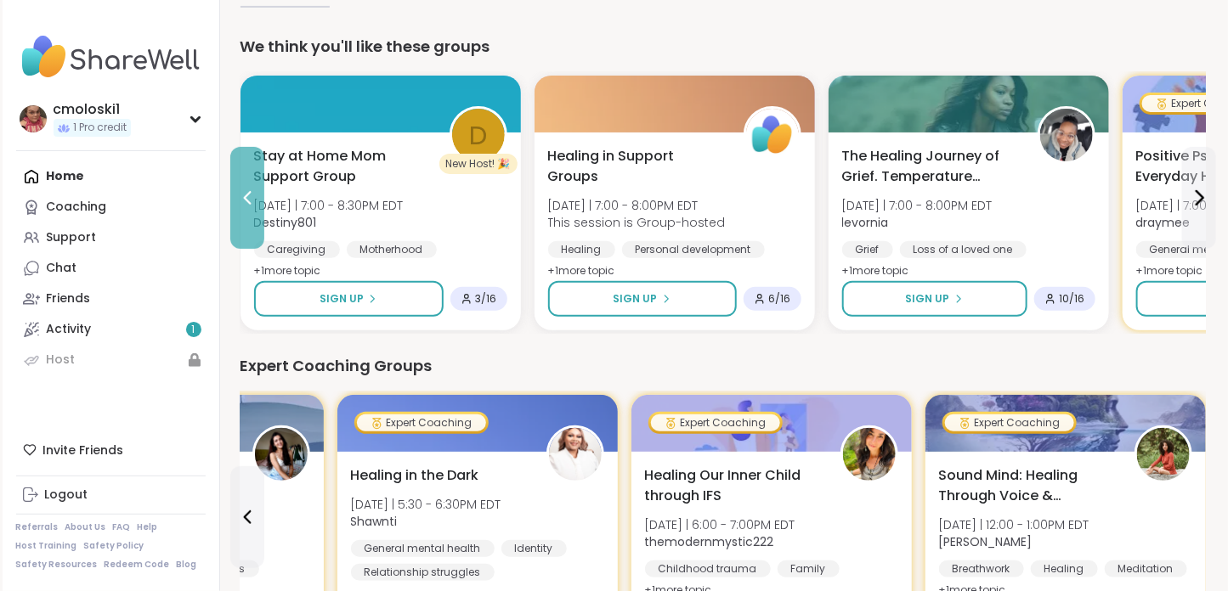
click at [250, 212] on button at bounding box center [247, 198] width 34 height 102
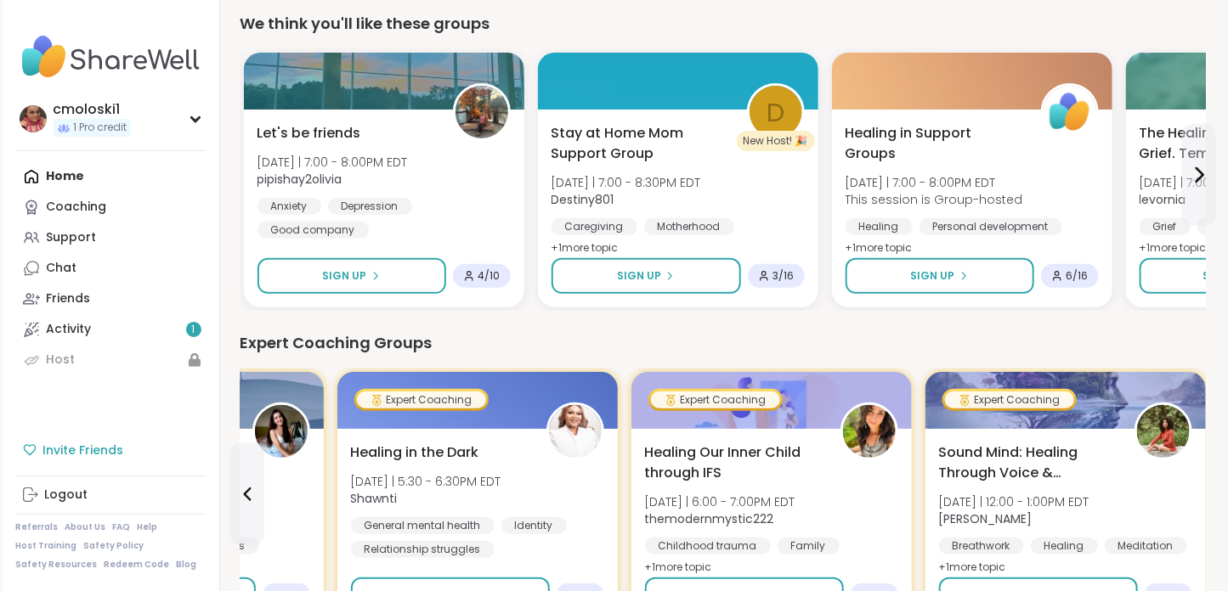
scroll to position [185, 0]
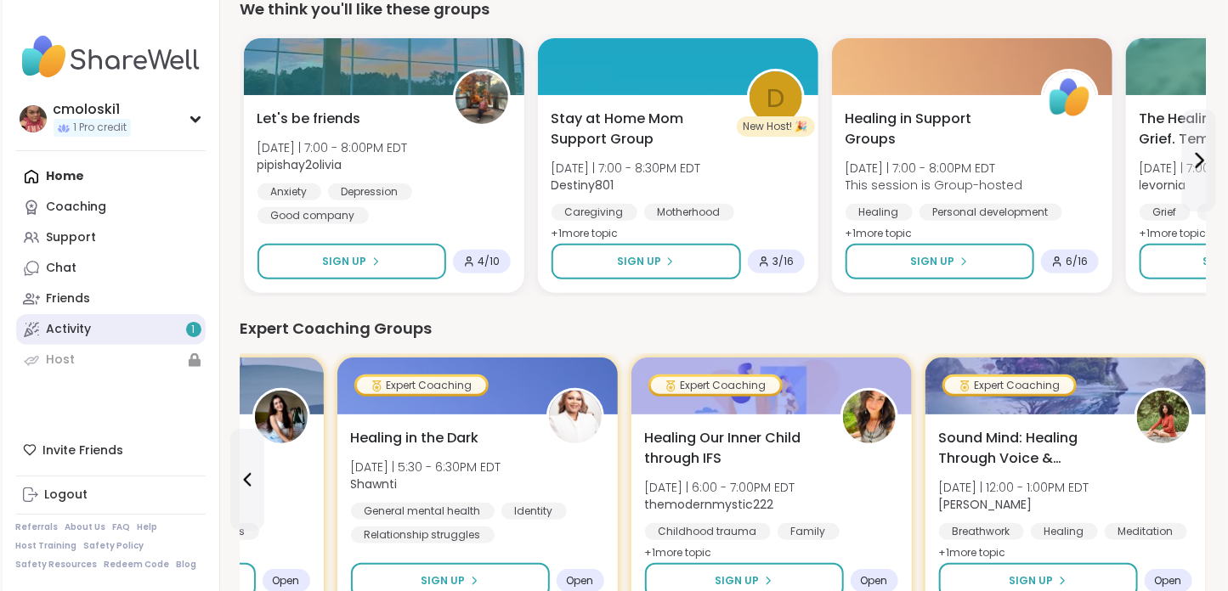
click at [62, 327] on div "Activity 1" at bounding box center [69, 329] width 45 height 17
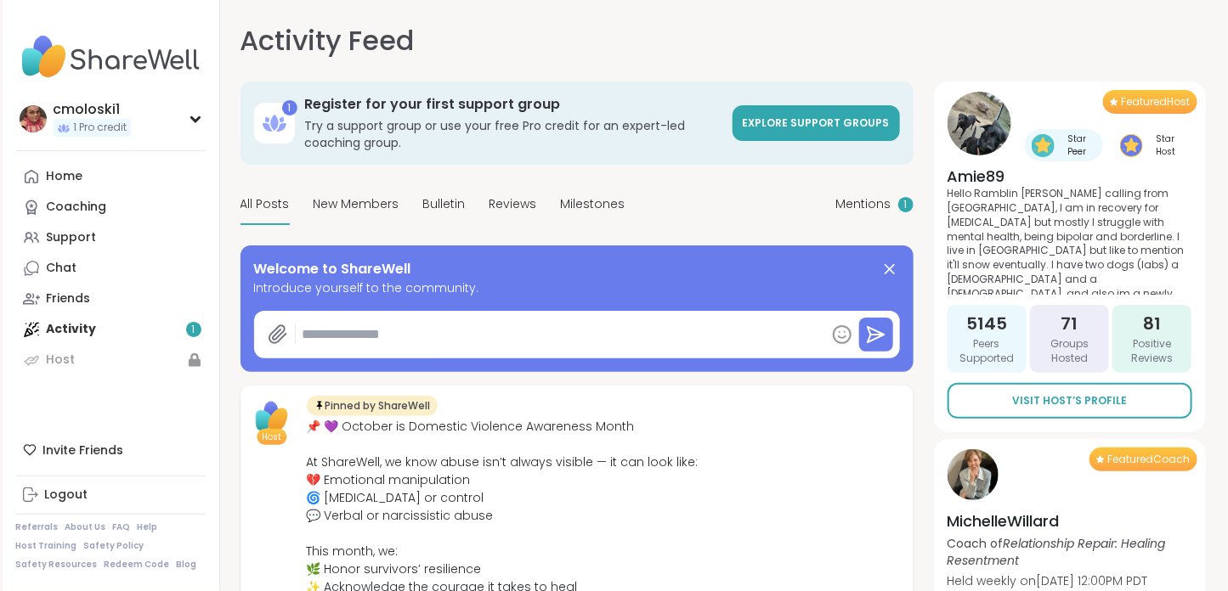
type textarea "*"
click at [800, 113] on link "Explore support groups" at bounding box center [816, 123] width 167 height 36
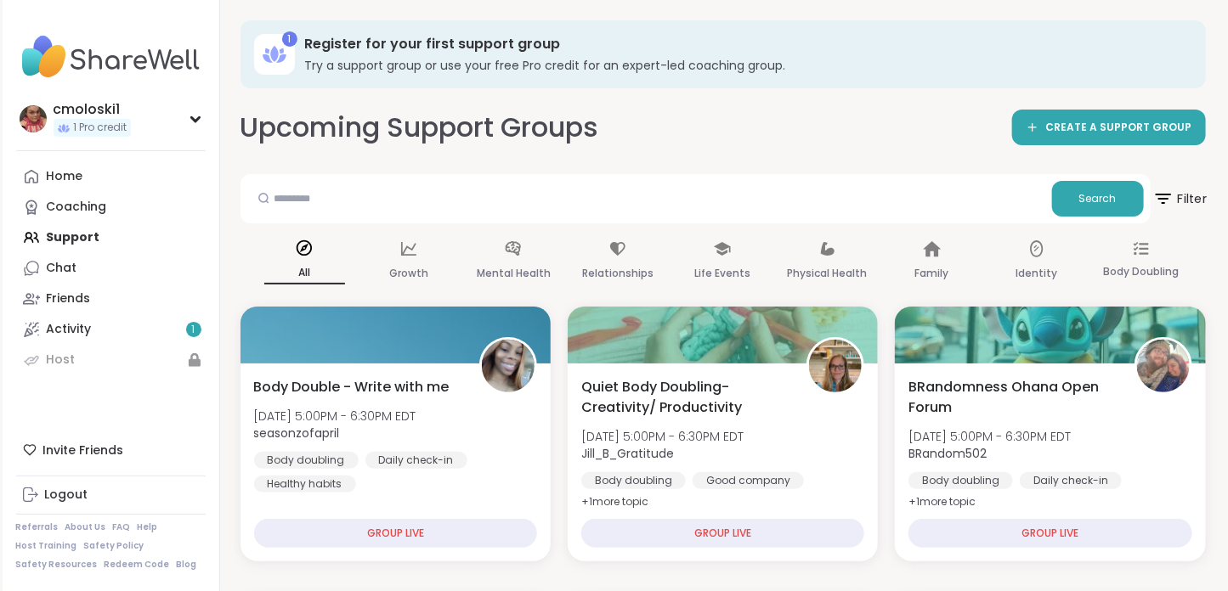
click at [1173, 203] on icon at bounding box center [1162, 198] width 21 height 21
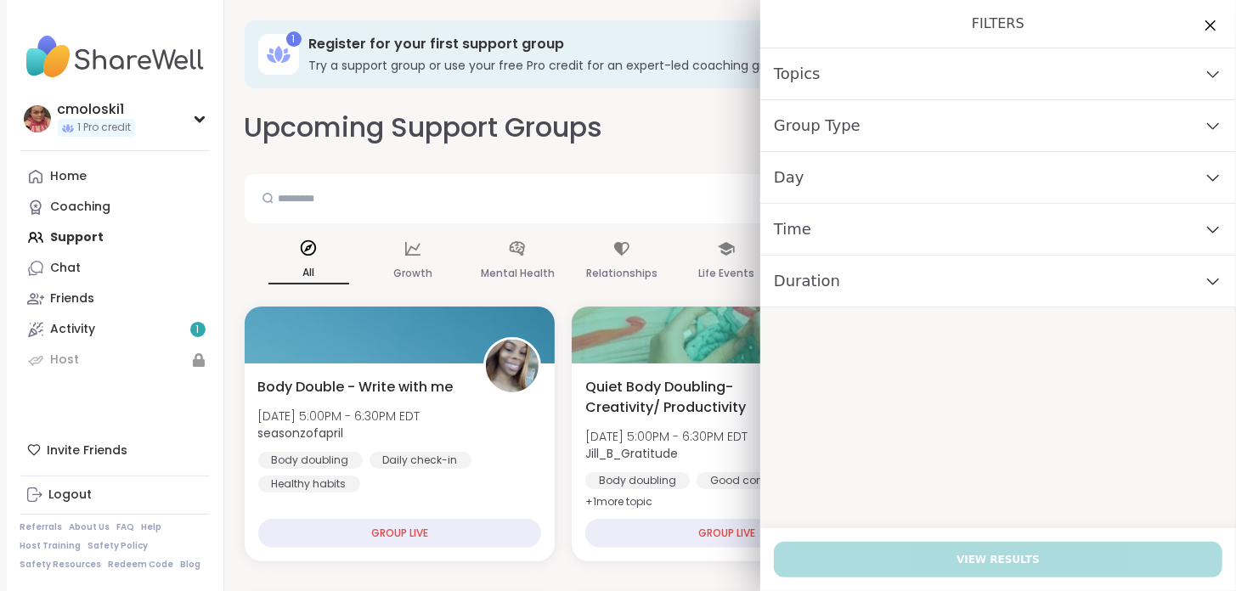
click at [817, 226] on div "Time" at bounding box center [999, 230] width 476 height 52
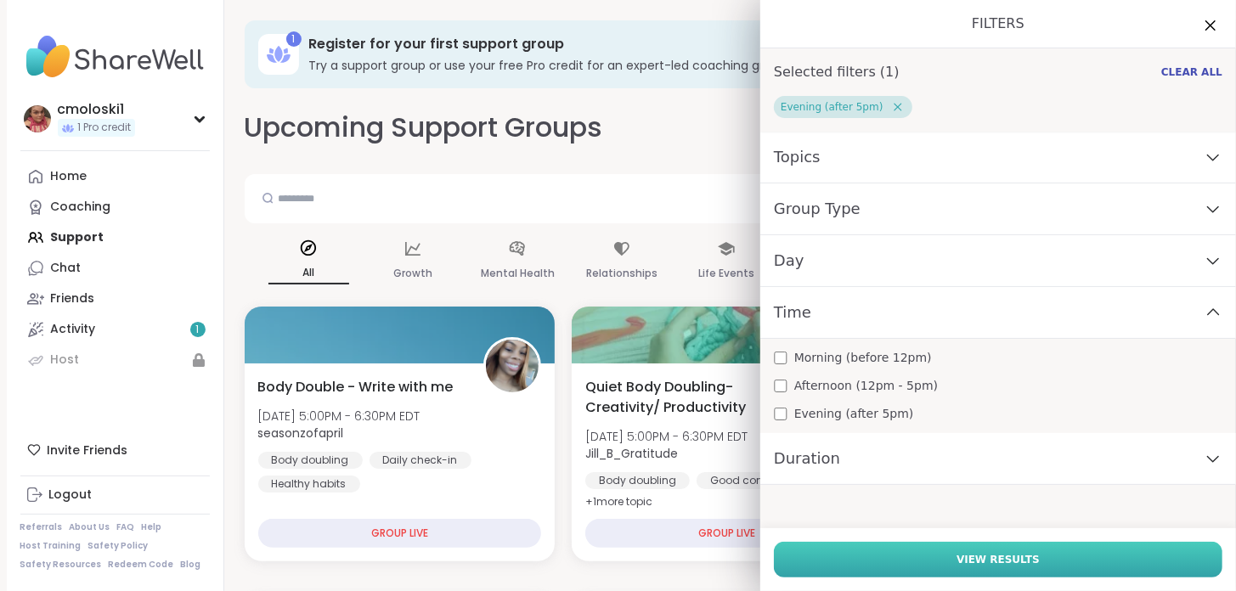
click at [1010, 565] on span "View Results" at bounding box center [998, 559] width 83 height 15
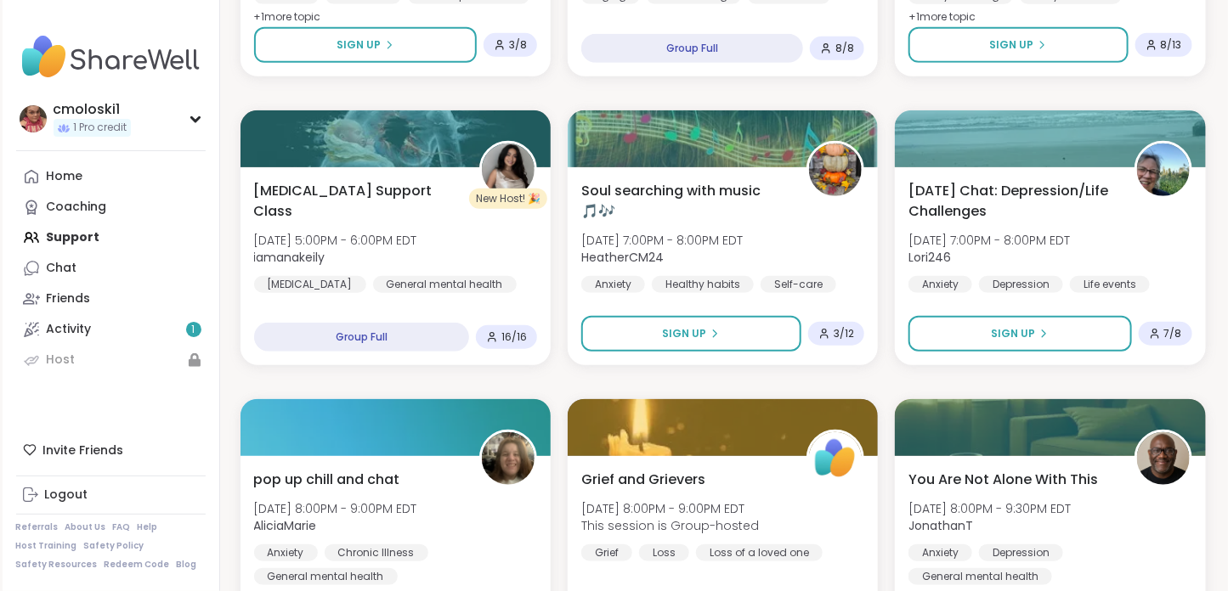
scroll to position [3265, 0]
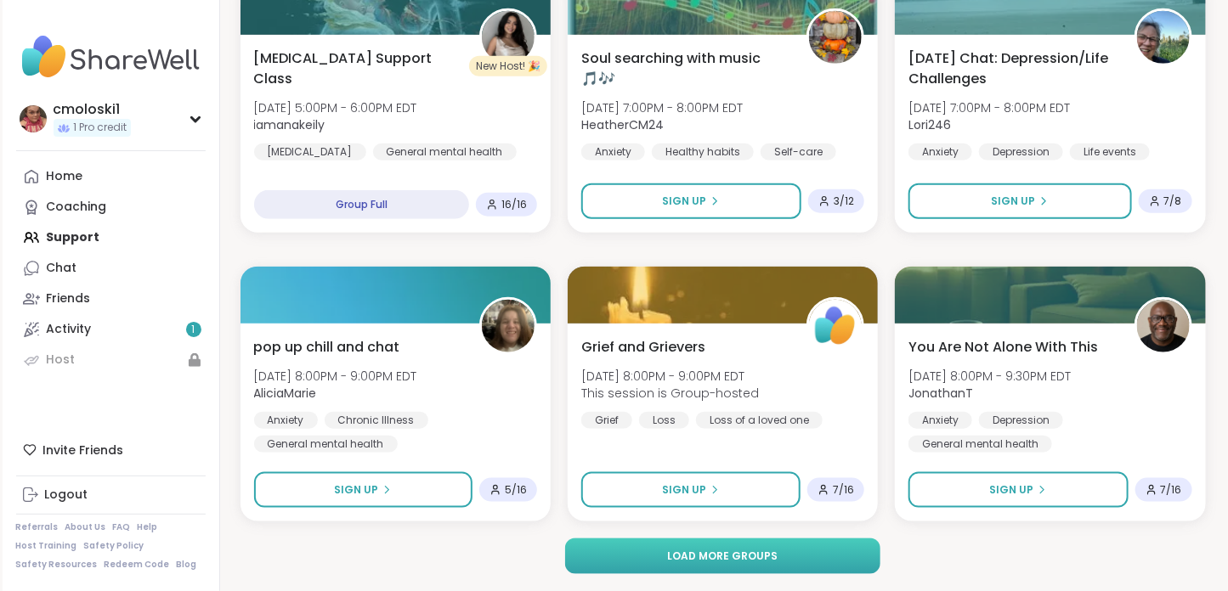
click at [807, 563] on button "Load more groups" at bounding box center [722, 557] width 315 height 36
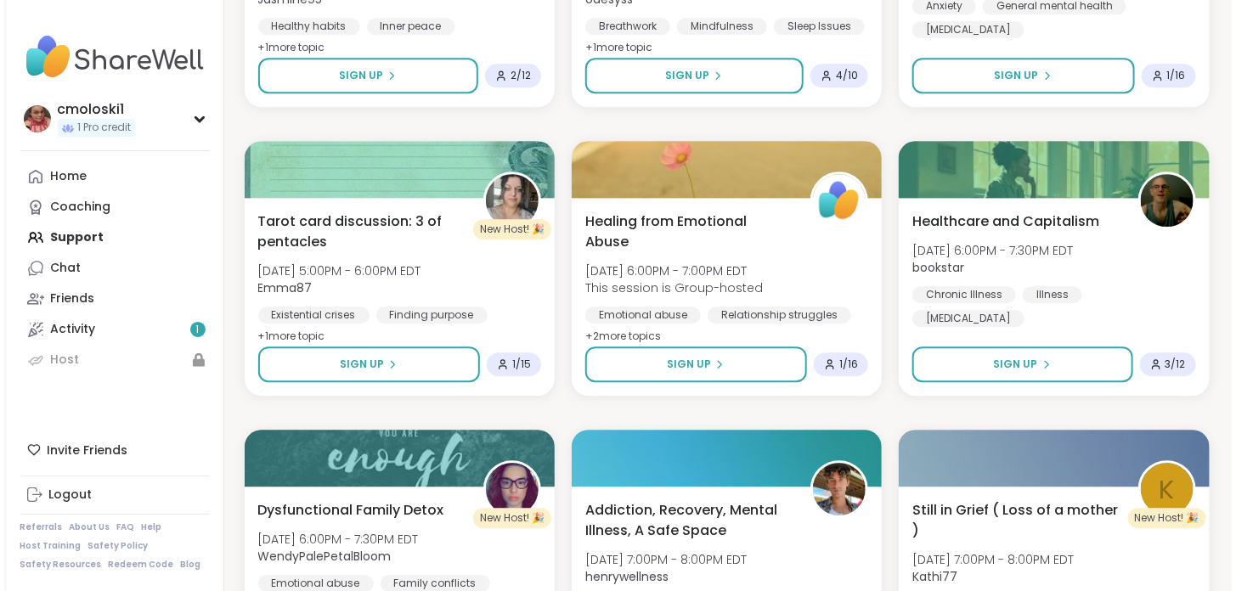
scroll to position [4562, 0]
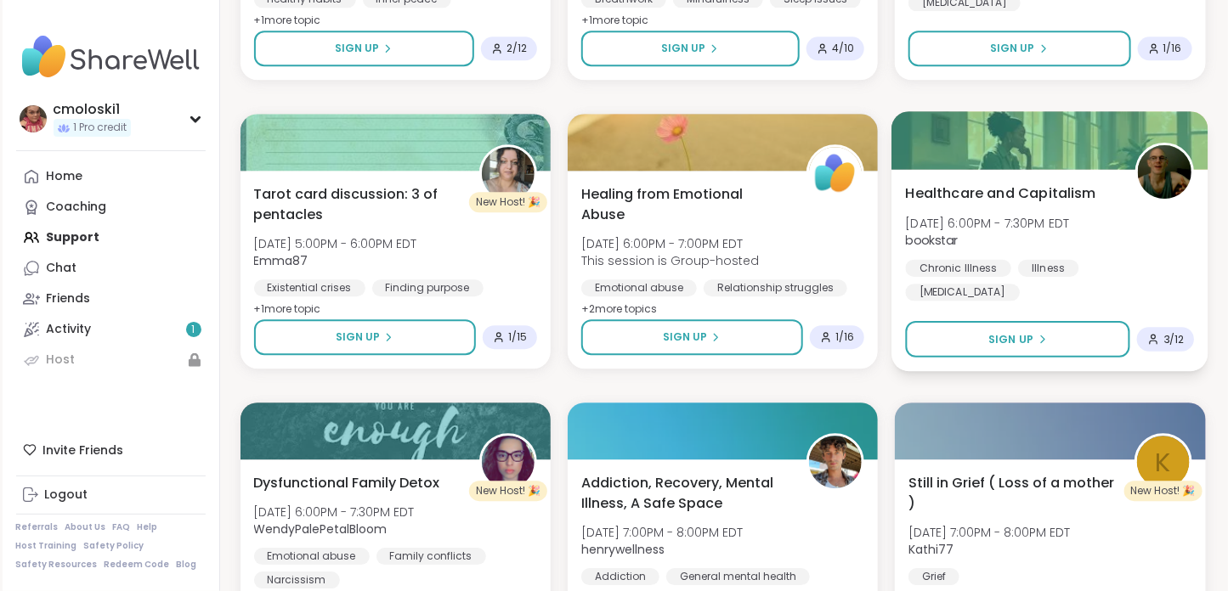
click at [943, 203] on span "Healthcare and Capitalism" at bounding box center [1001, 193] width 190 height 20
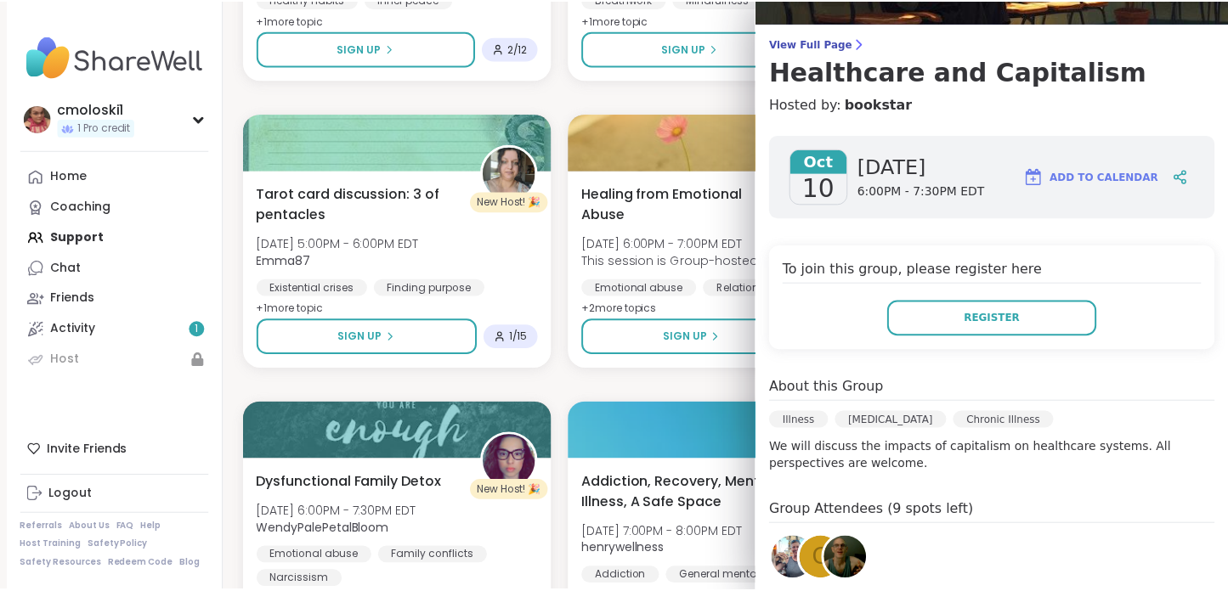
scroll to position [0, 0]
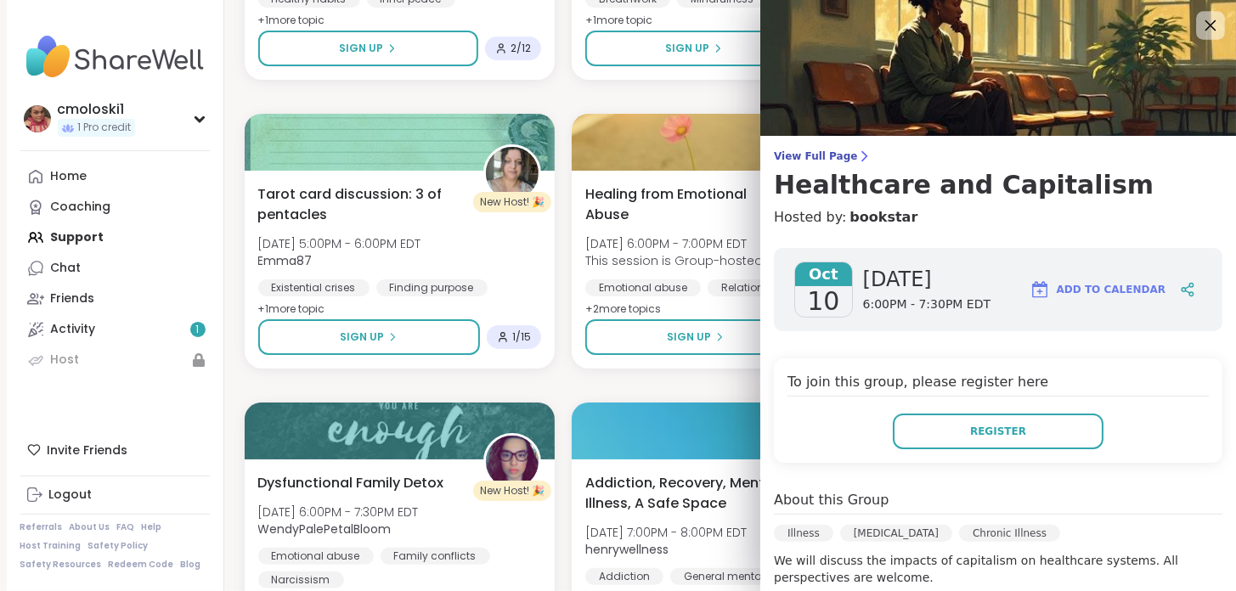
click at [1200, 26] on icon at bounding box center [1210, 24] width 21 height 21
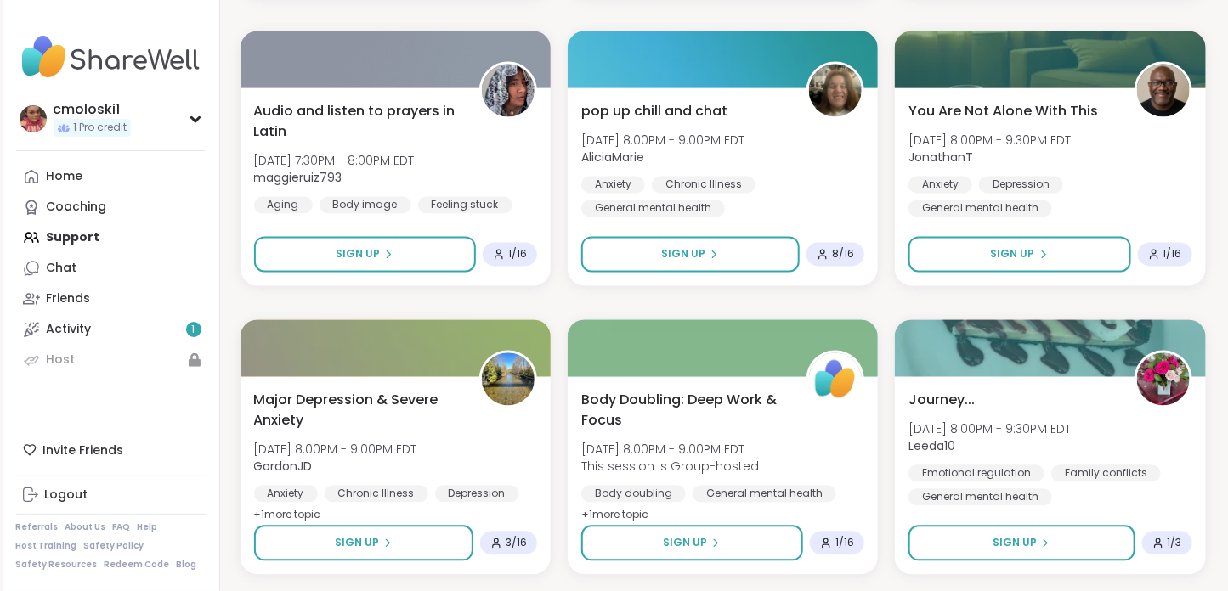
scroll to position [6731, 0]
